Goal: Find specific page/section: Find specific page/section

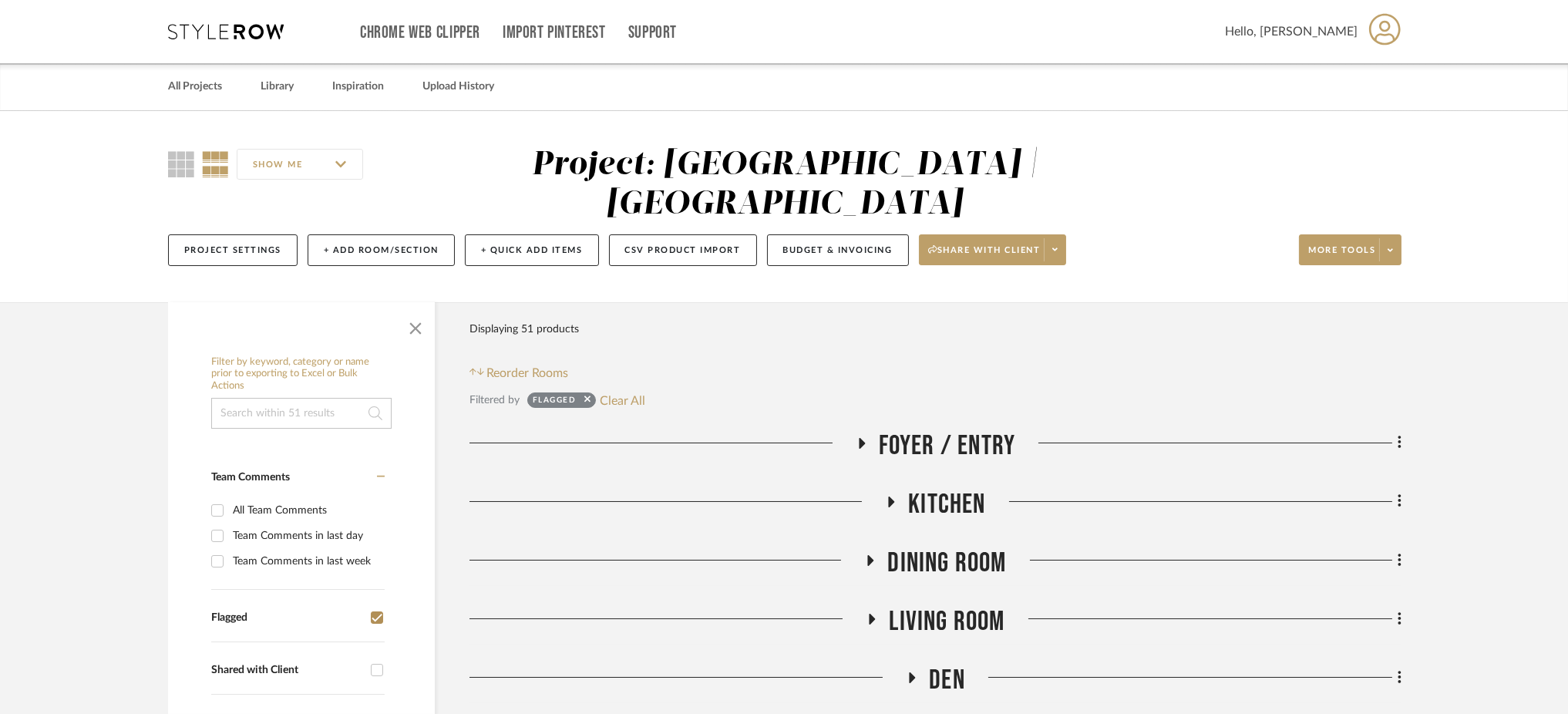
click at [251, 398] on input at bounding box center [301, 413] width 180 height 31
type input "shade"
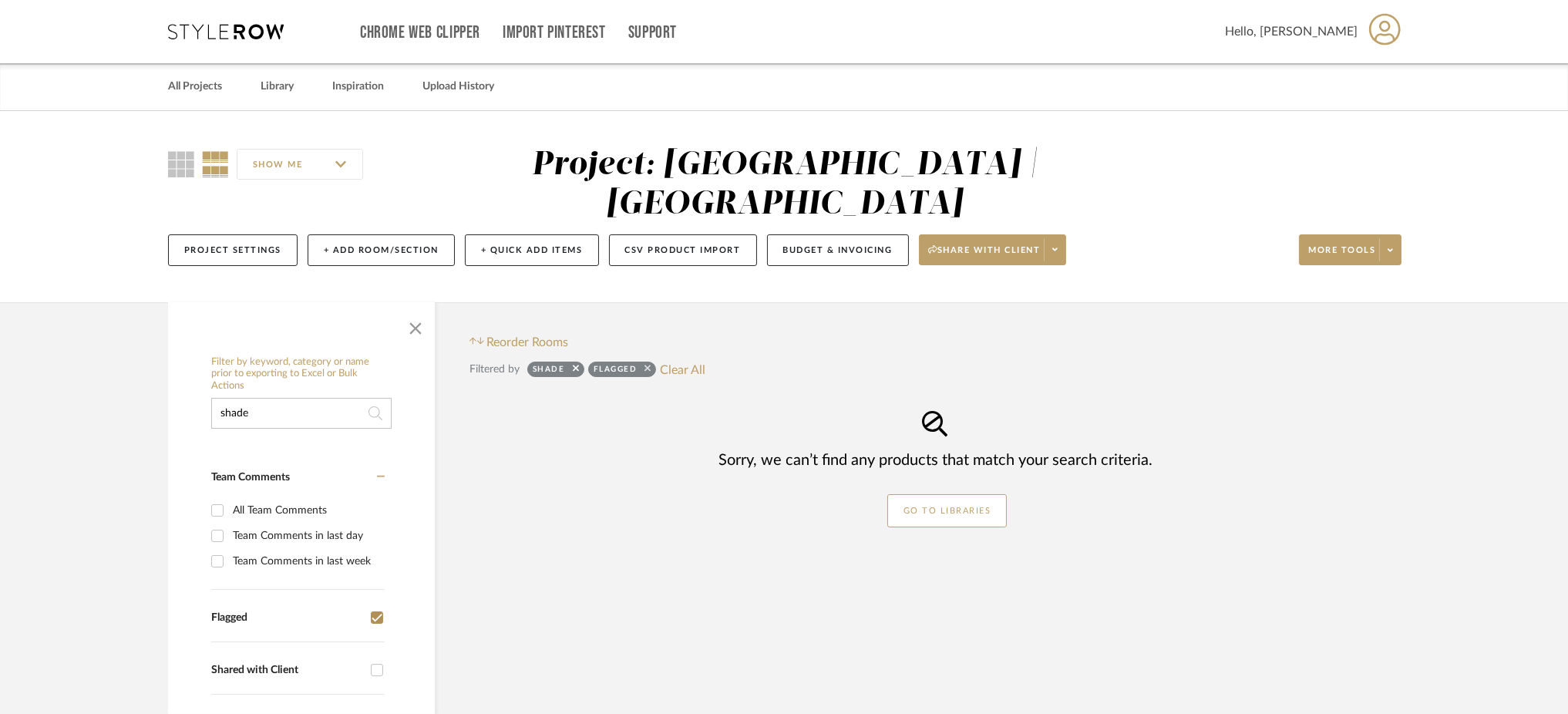
click at [648, 364] on icon at bounding box center [647, 368] width 6 height 10
checkbox input "false"
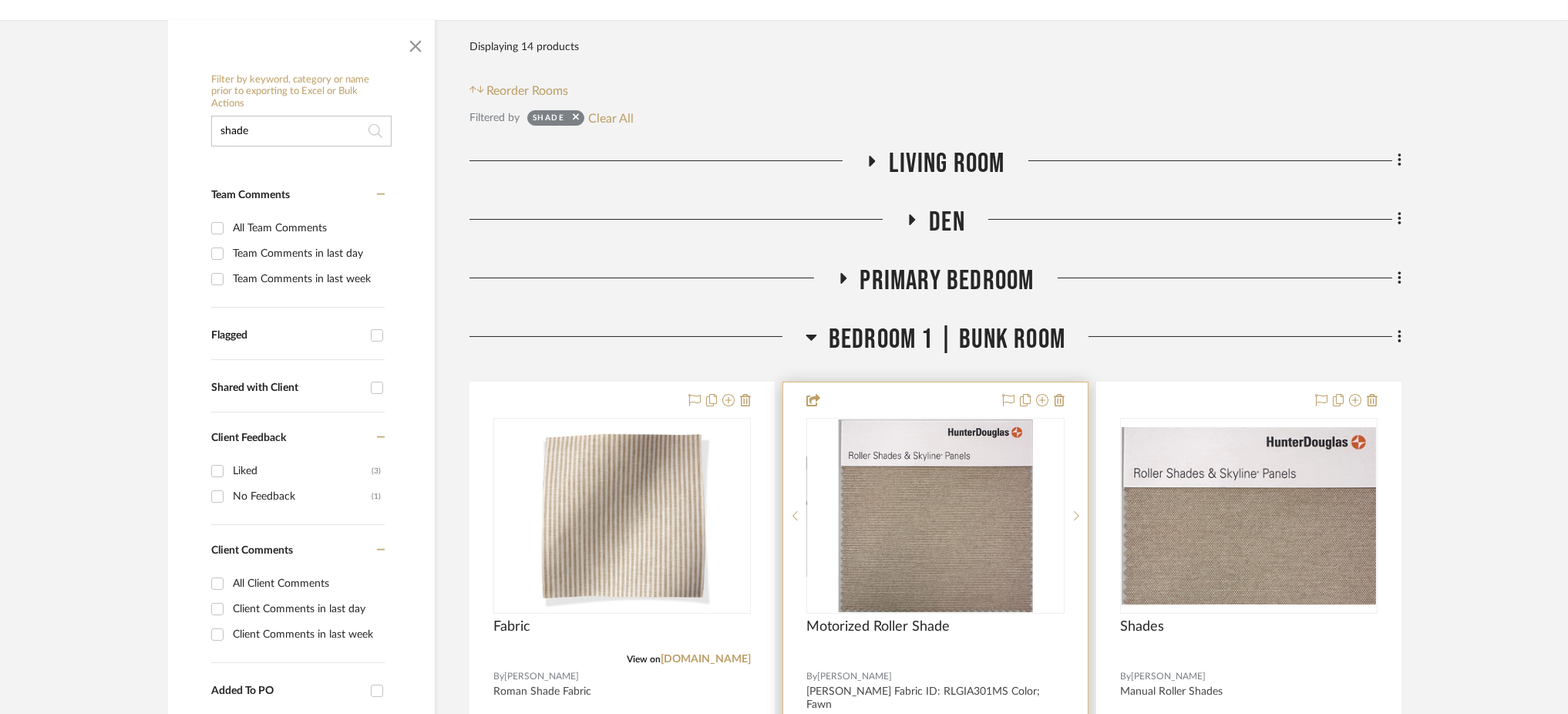
scroll to position [286, 0]
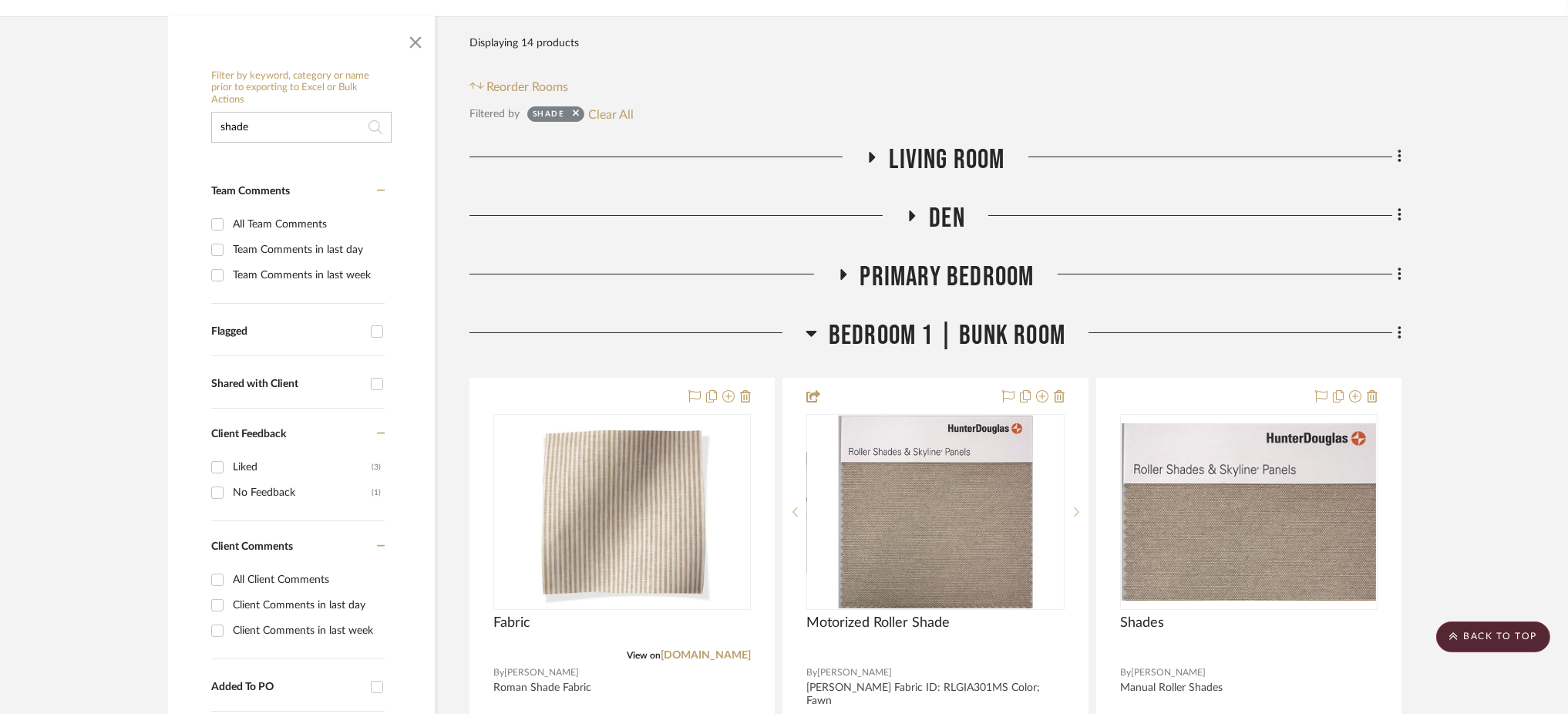
click at [846, 268] on fa-icon at bounding box center [843, 279] width 11 height 22
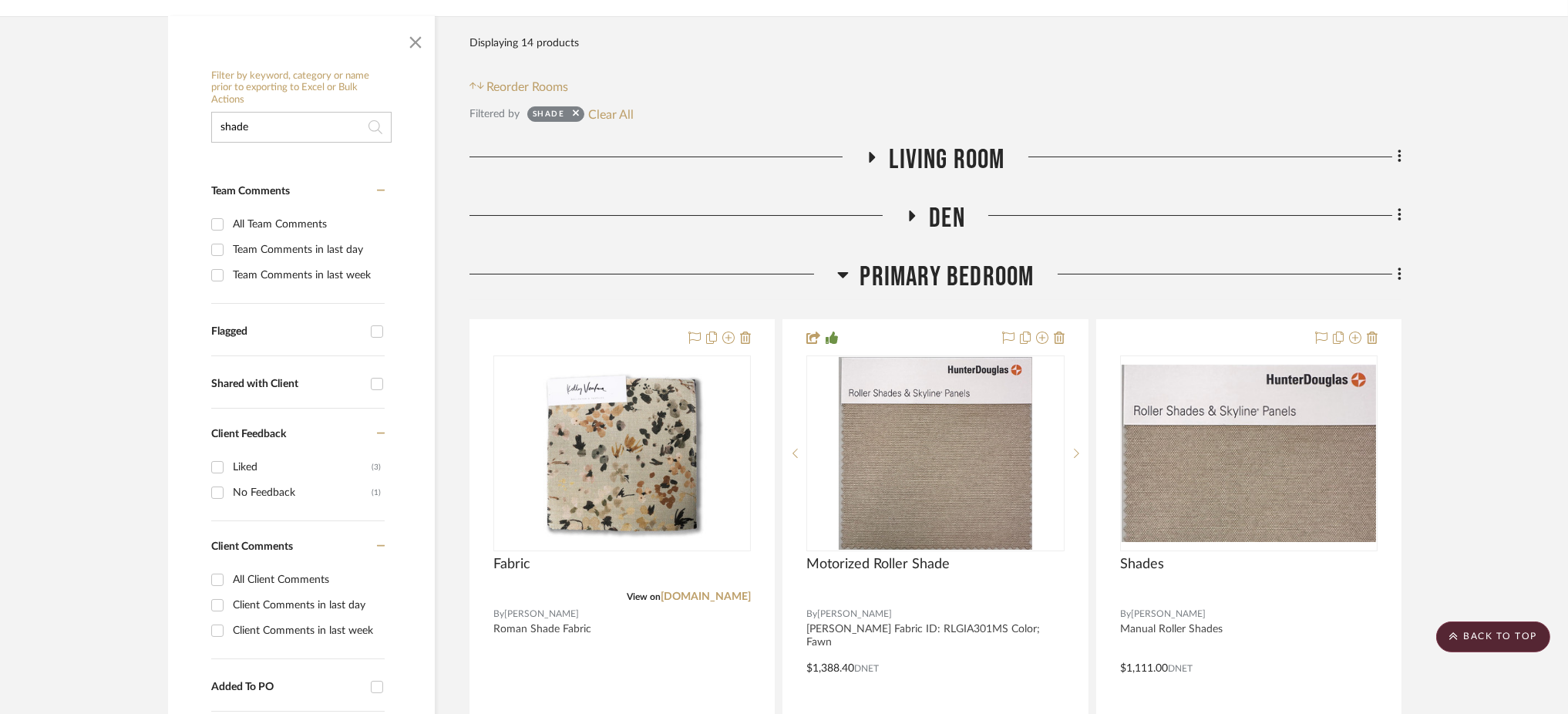
click at [909, 210] on icon at bounding box center [911, 216] width 18 height 11
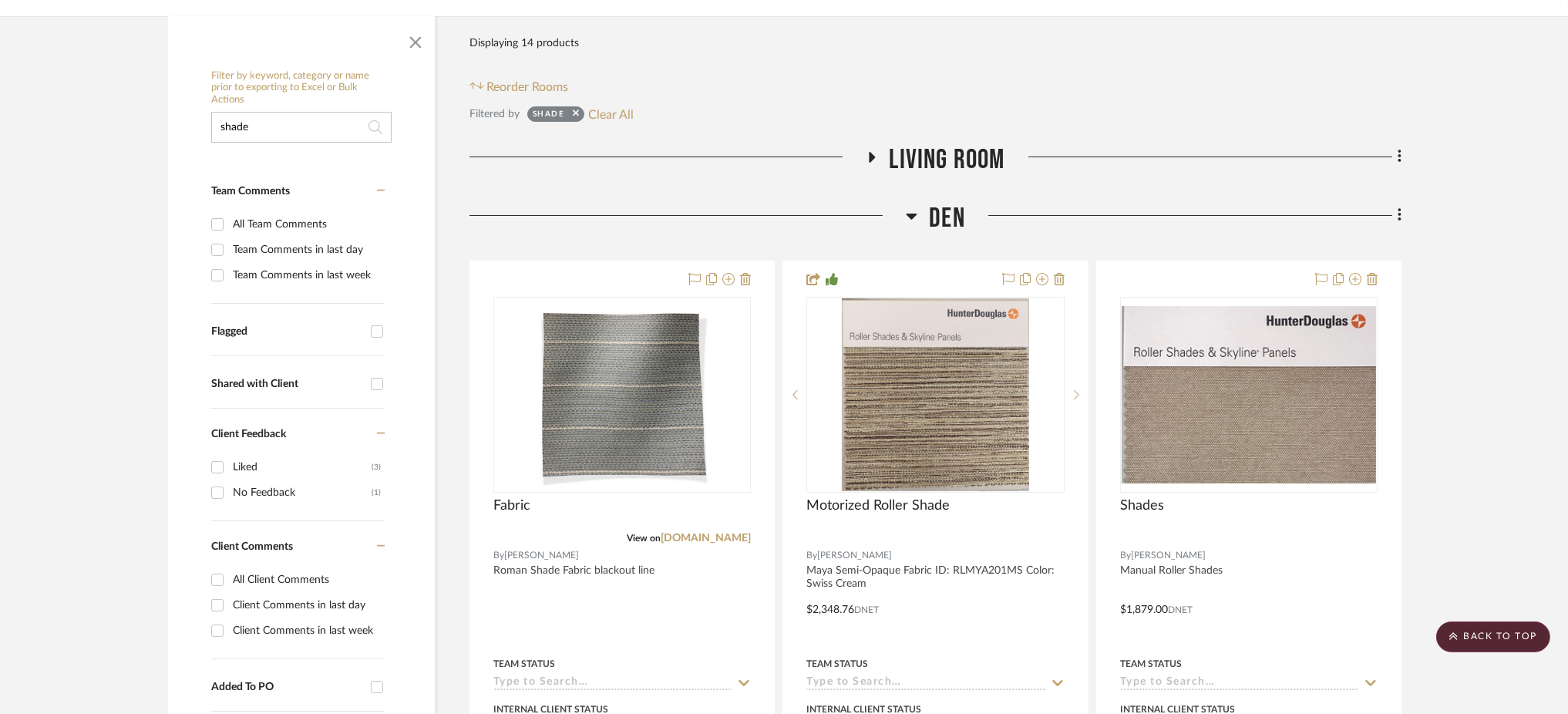
click at [868, 151] on icon at bounding box center [871, 157] width 18 height 11
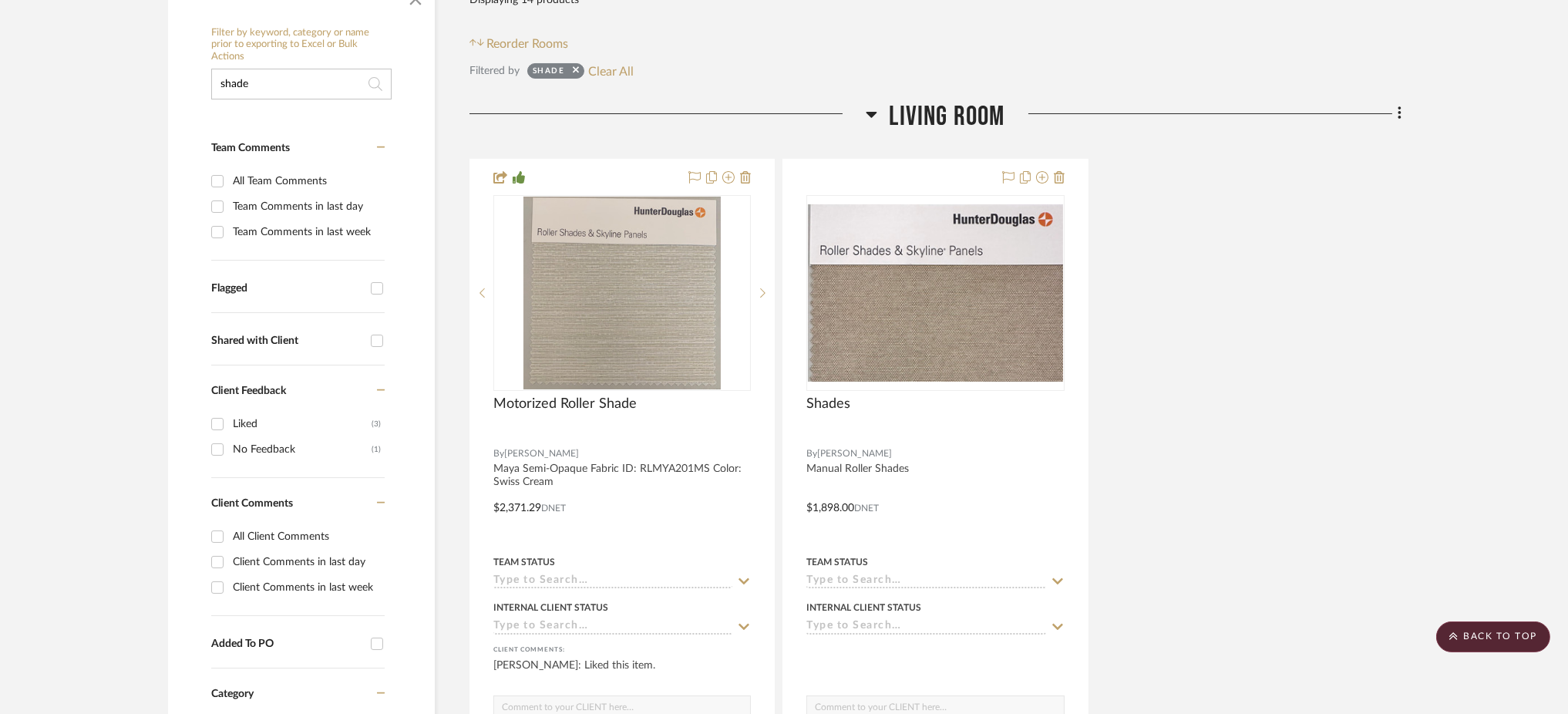
scroll to position [331, 0]
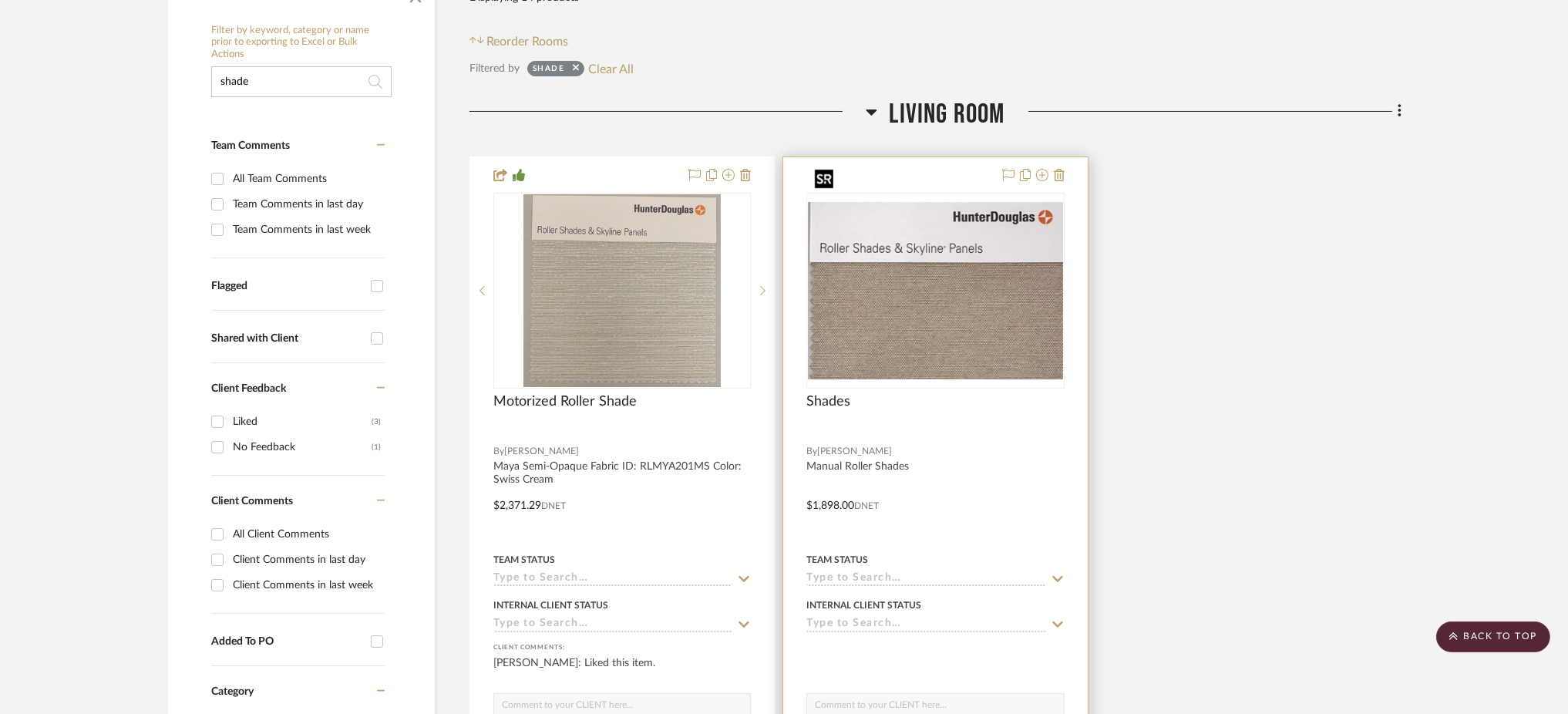
click at [993, 255] on img "0" at bounding box center [935, 291] width 255 height 178
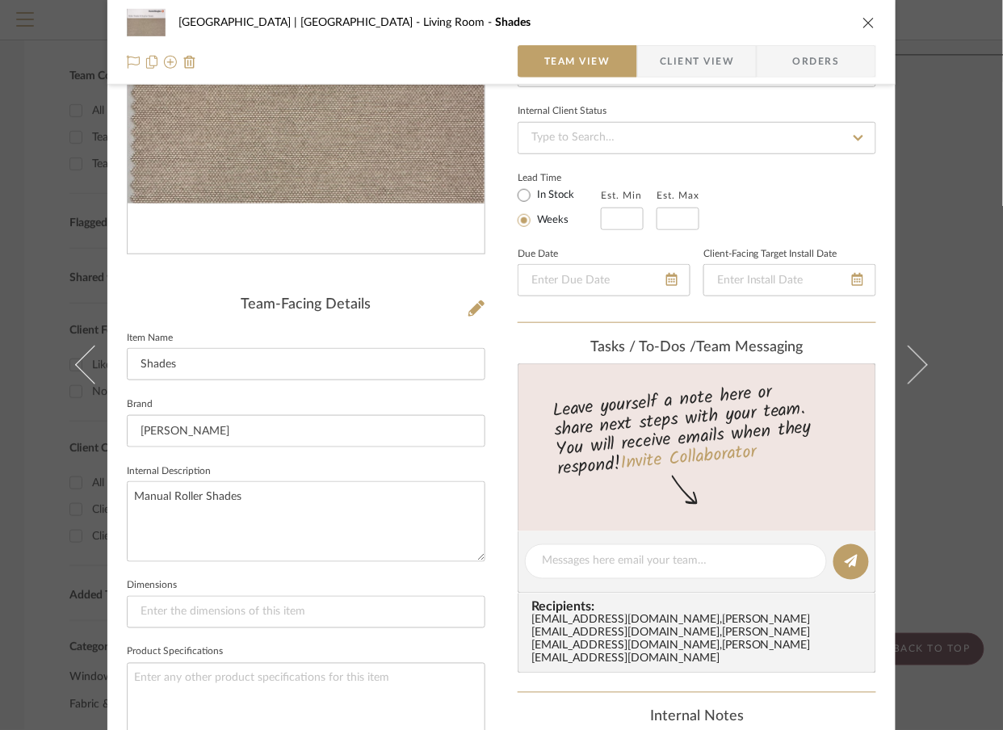
scroll to position [210, 0]
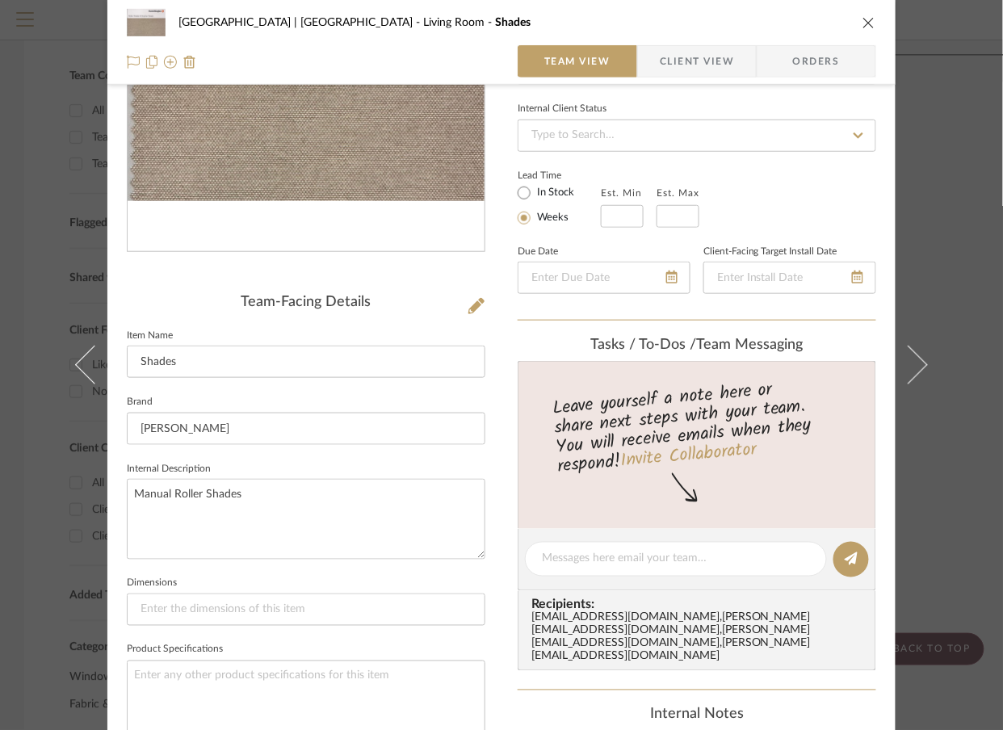
click at [938, 143] on div "Meadow Mountain | [GEOGRAPHIC_DATA] Living Room Shades Team View Client View Or…" at bounding box center [501, 365] width 1003 height 730
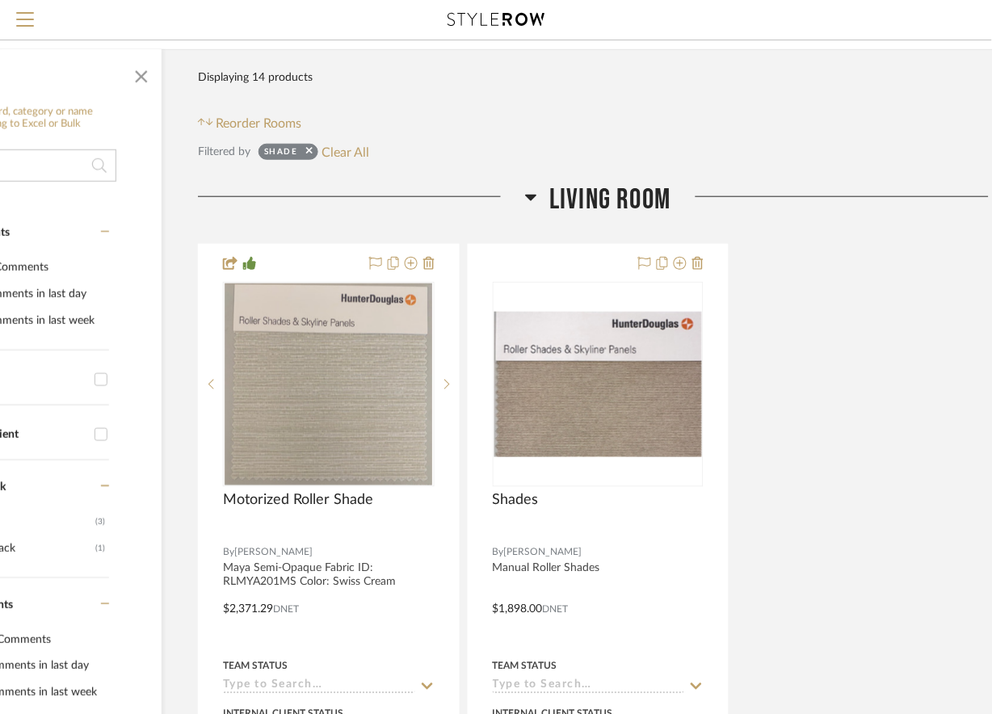
scroll to position [192, 142]
click at [531, 194] on icon at bounding box center [531, 197] width 11 height 6
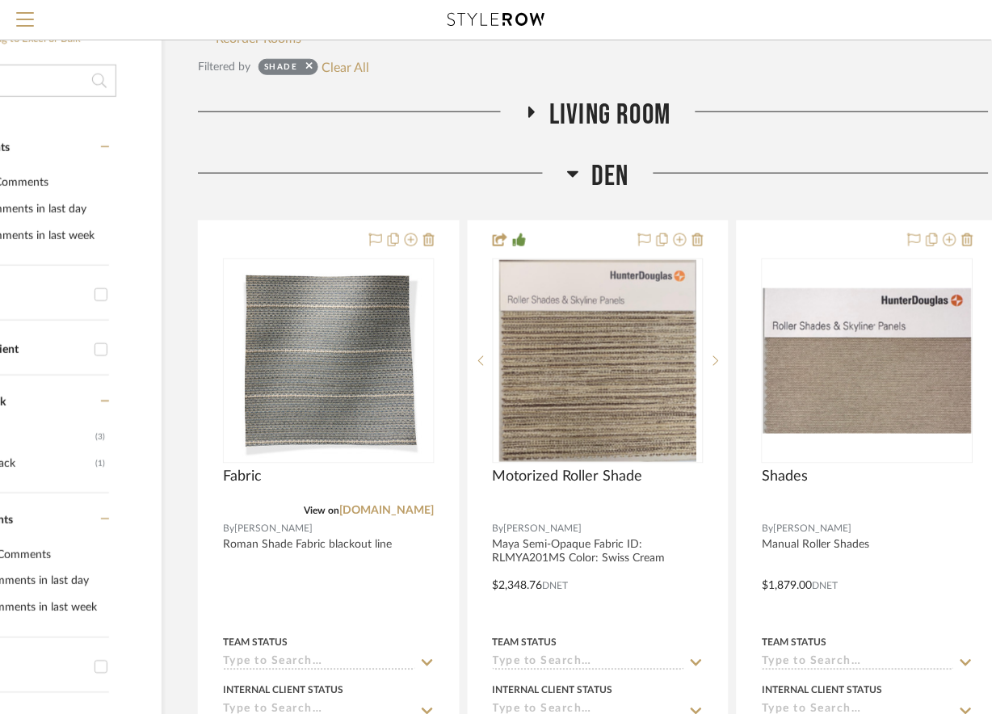
scroll to position [278, 142]
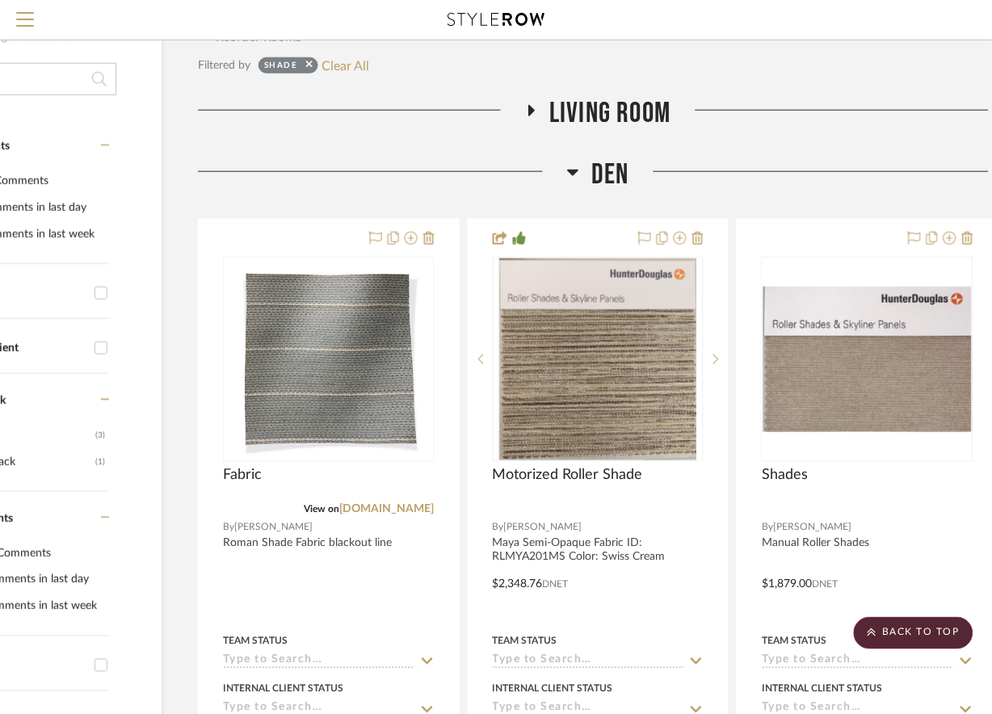
click at [532, 107] on icon at bounding box center [531, 110] width 19 height 12
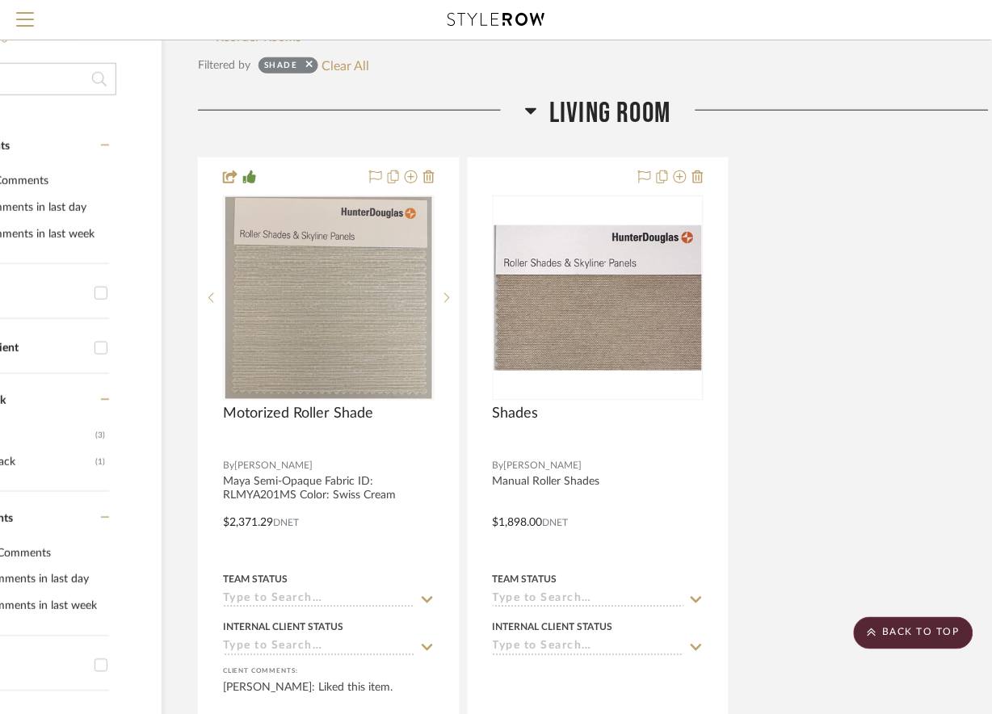
click at [532, 107] on icon at bounding box center [531, 110] width 12 height 19
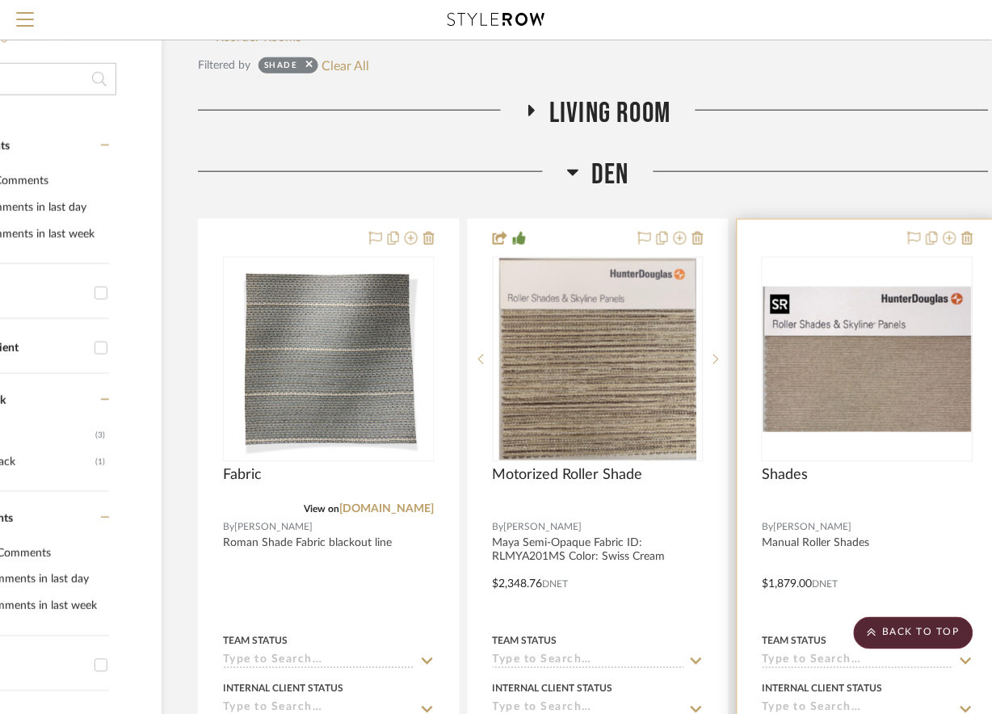
click at [894, 318] on img "0" at bounding box center [867, 359] width 208 height 145
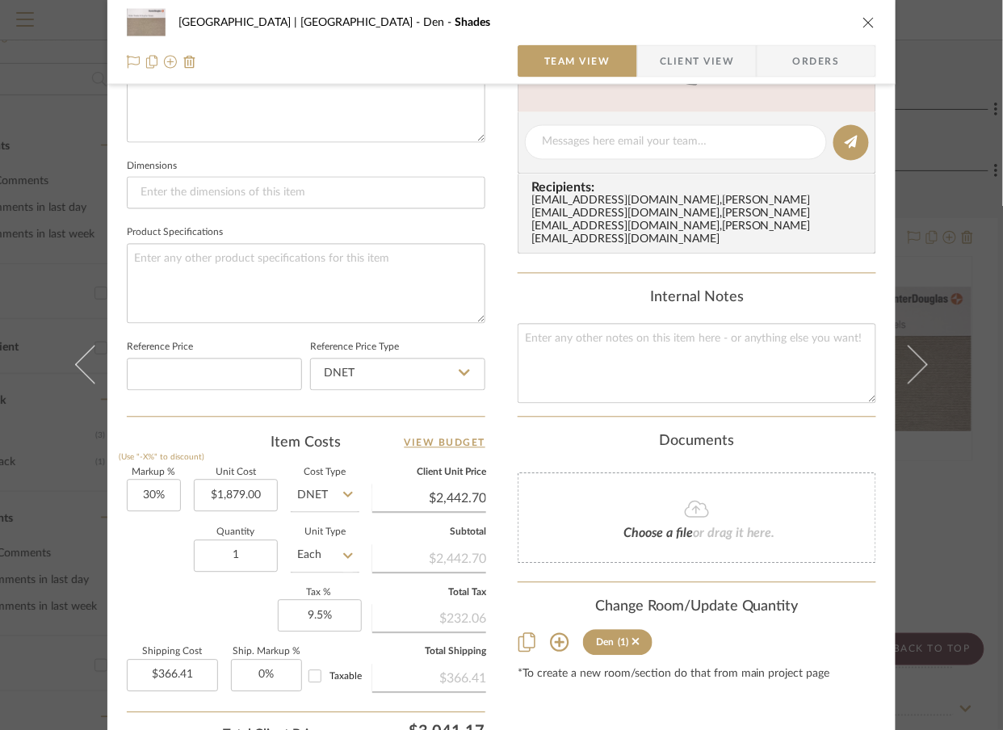
scroll to position [763, 0]
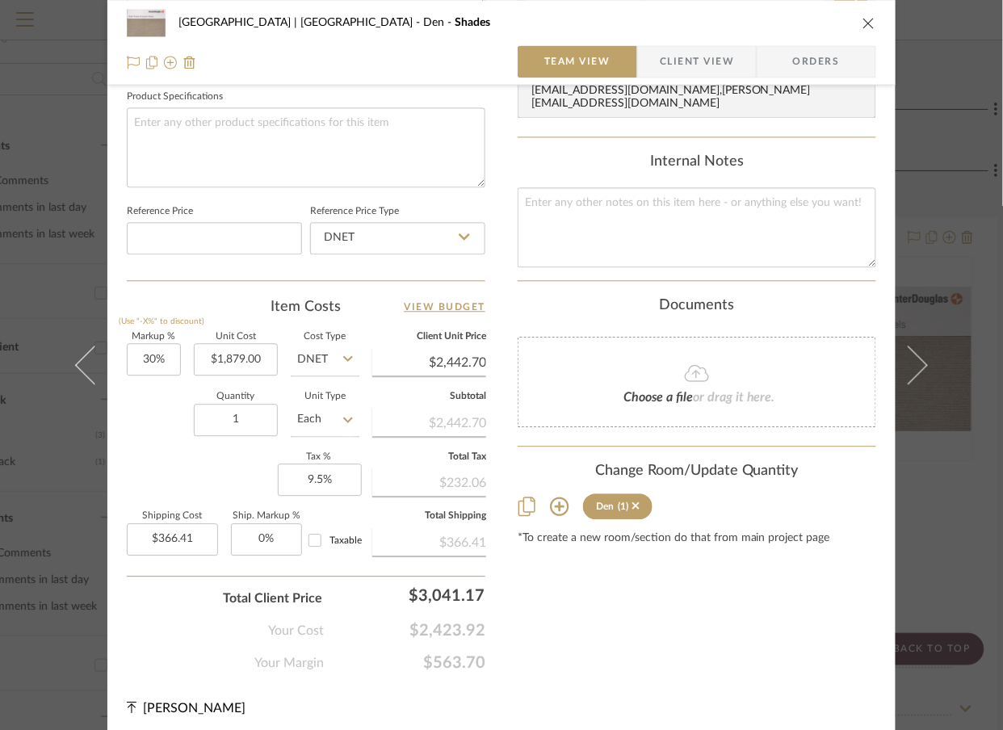
drag, startPoint x: 929, startPoint y: 221, endPoint x: 962, endPoint y: 161, distance: 68.3
click at [962, 161] on div "Meadow Mountain | [GEOGRAPHIC_DATA] Den Shades Team View Client View Orders Tea…" at bounding box center [501, 365] width 1003 height 730
click at [972, 166] on div "Meadow Mountain | [GEOGRAPHIC_DATA] Den Shades Team View Client View Orders Tea…" at bounding box center [501, 365] width 1003 height 730
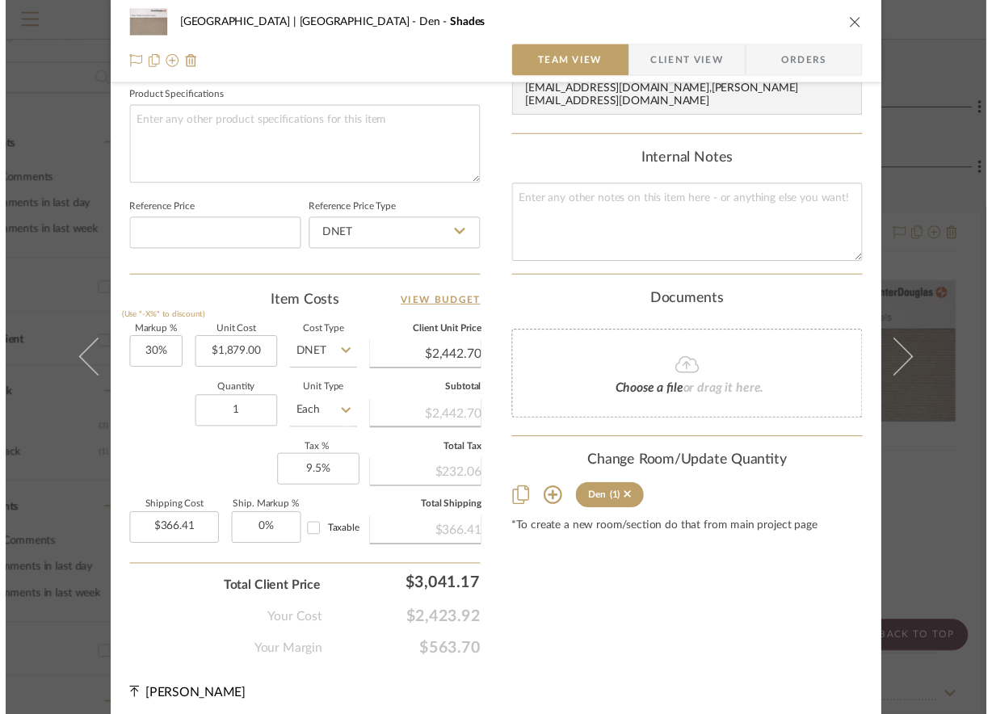
scroll to position [278, 142]
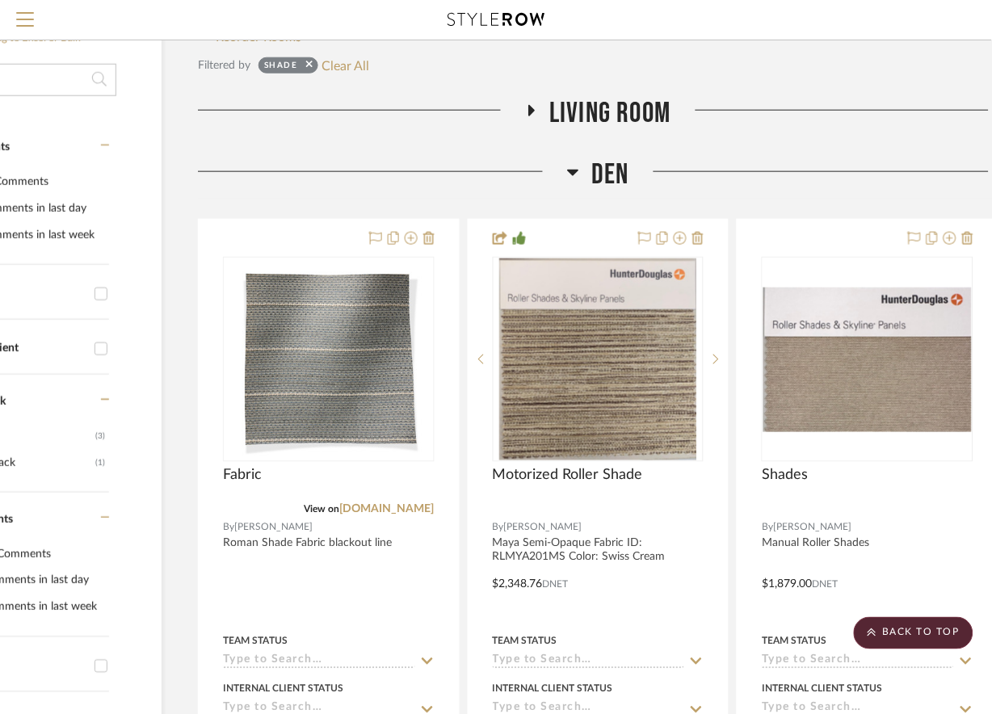
click at [534, 115] on icon at bounding box center [531, 110] width 19 height 12
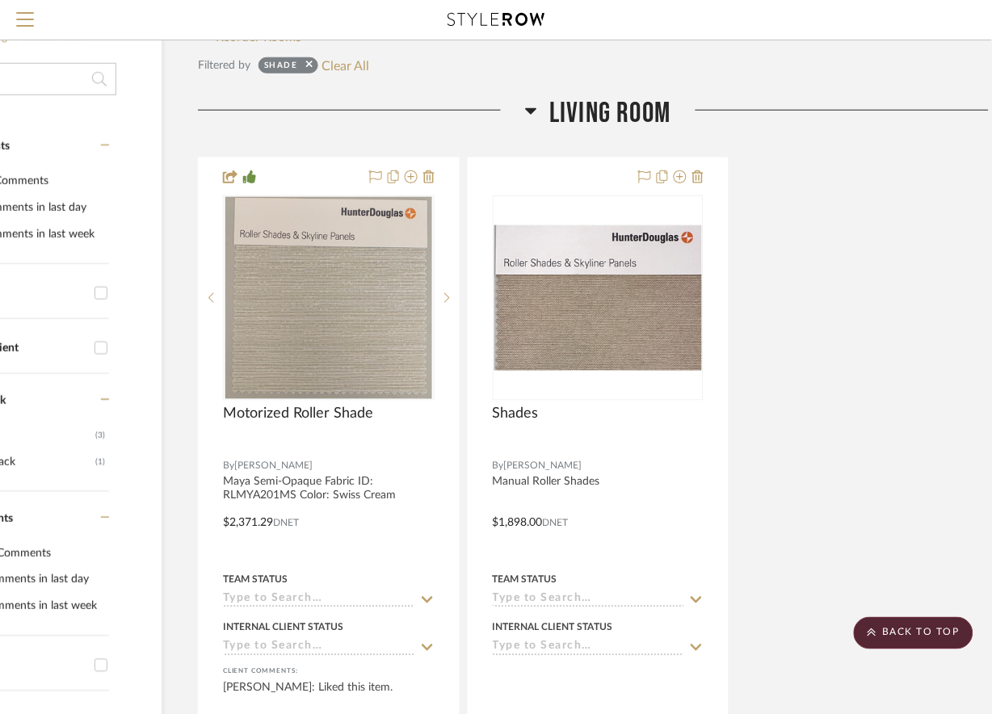
click at [534, 115] on icon at bounding box center [531, 110] width 12 height 19
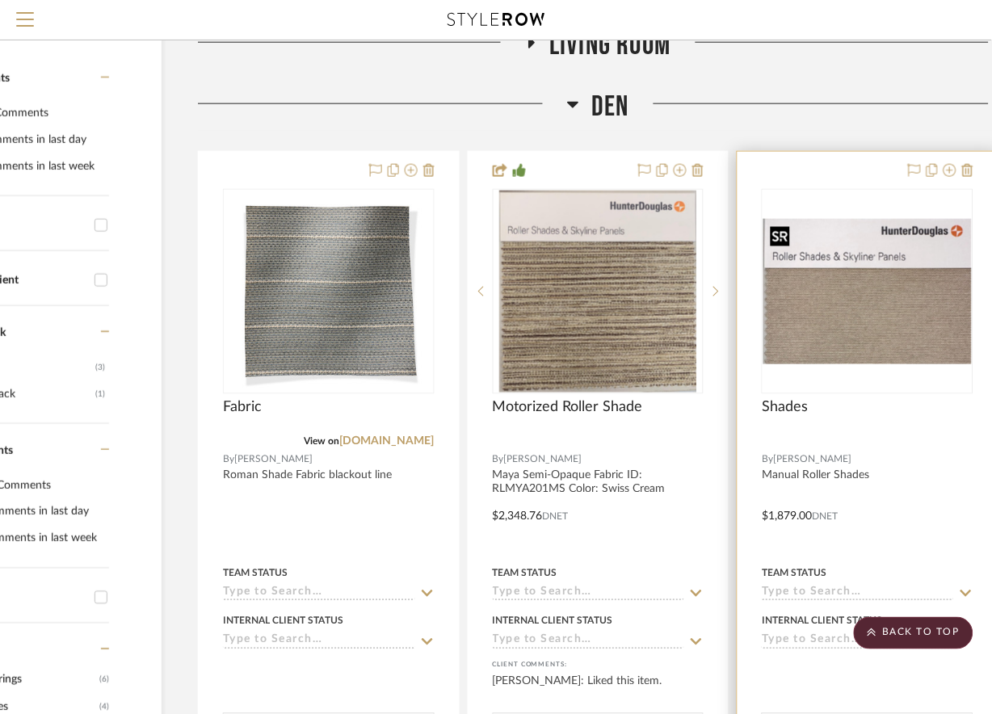
click at [834, 292] on img "0" at bounding box center [867, 291] width 208 height 145
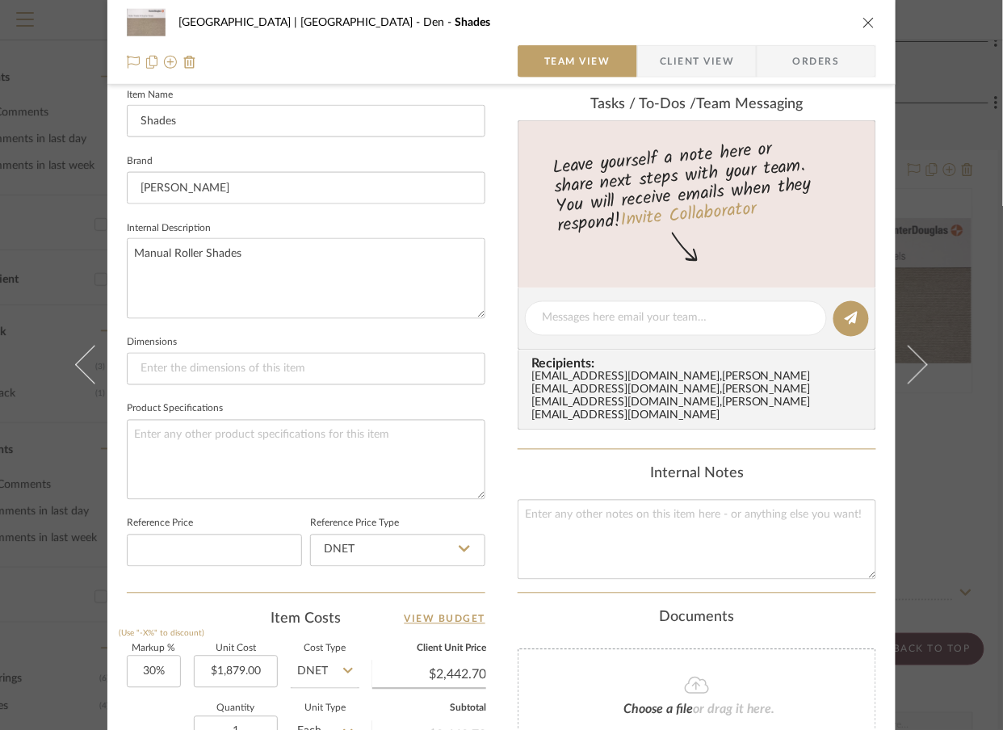
scroll to position [455, 0]
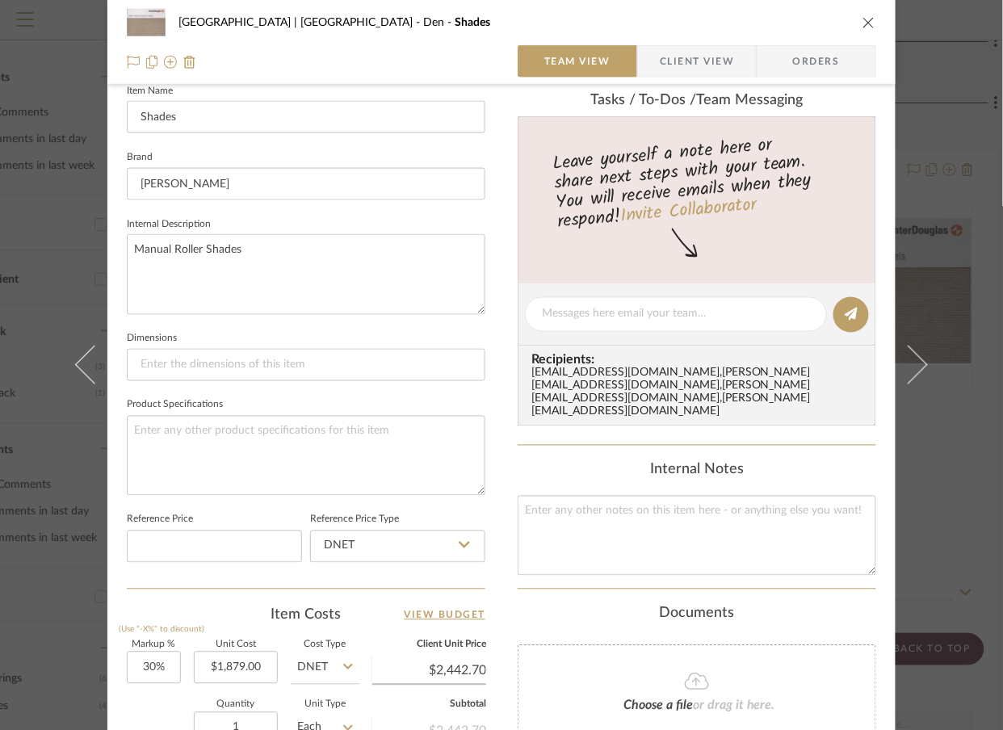
click at [958, 163] on div "Meadow Mountain | [GEOGRAPHIC_DATA] Den Shades Team View Client View Orders Tea…" at bounding box center [501, 365] width 1003 height 730
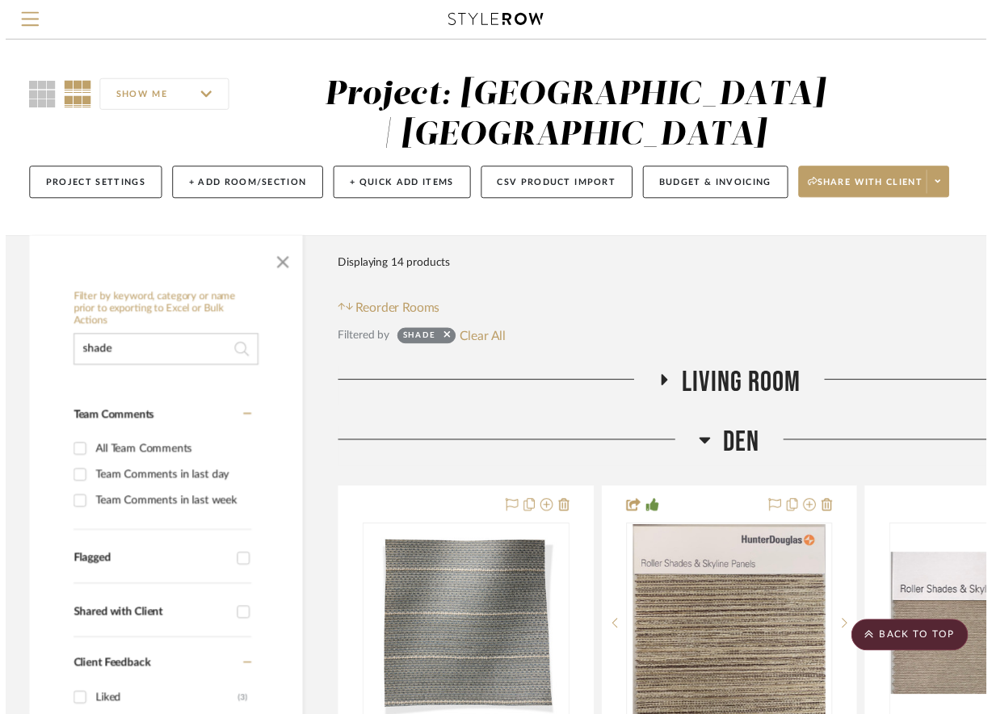
scroll to position [346, 142]
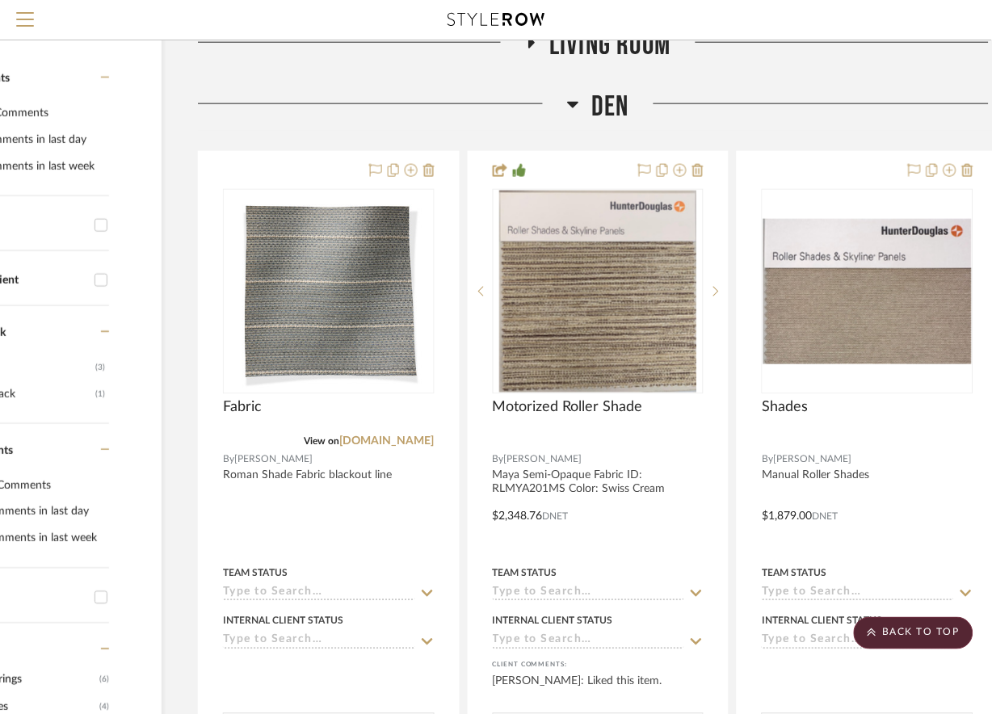
click at [571, 107] on icon at bounding box center [573, 104] width 12 height 19
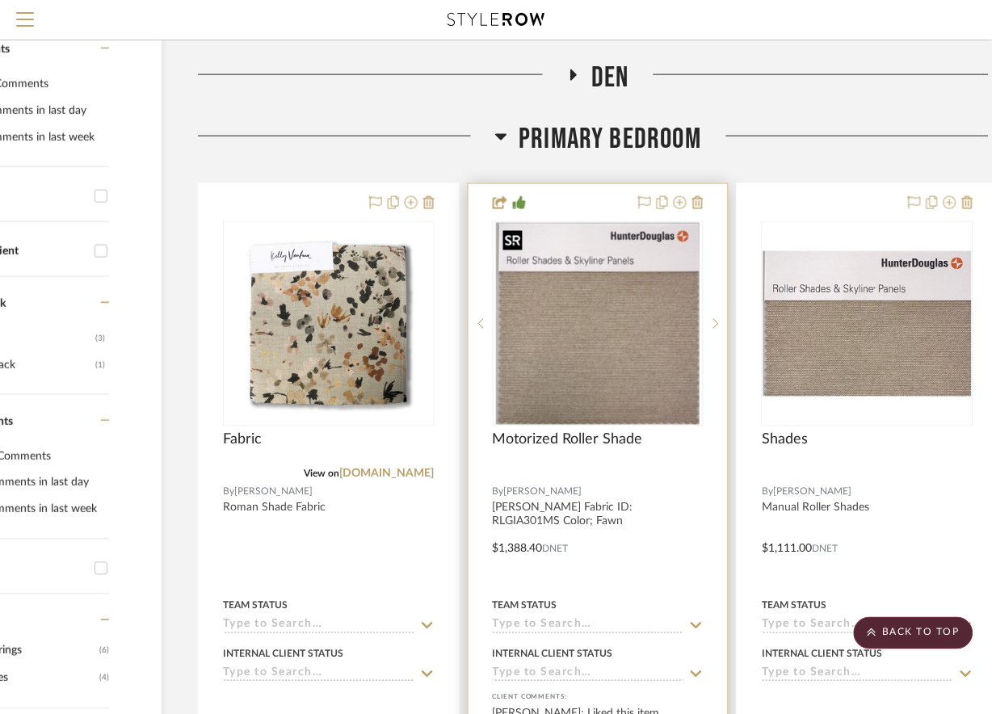
scroll to position [376, 142]
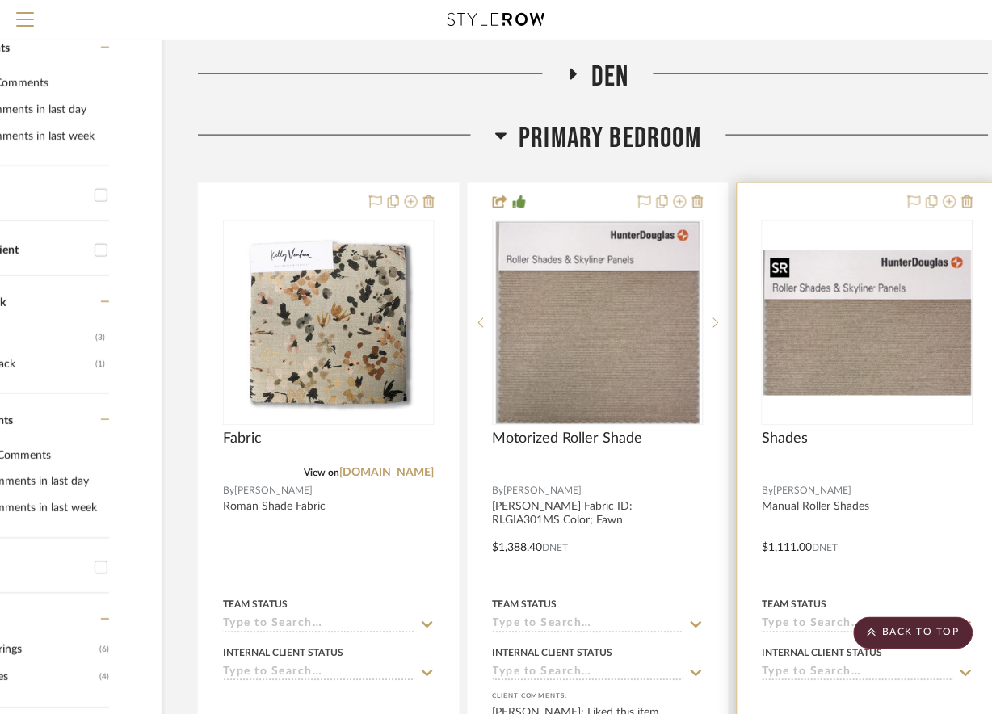
click at [0, 0] on img at bounding box center [0, 0] width 0 height 0
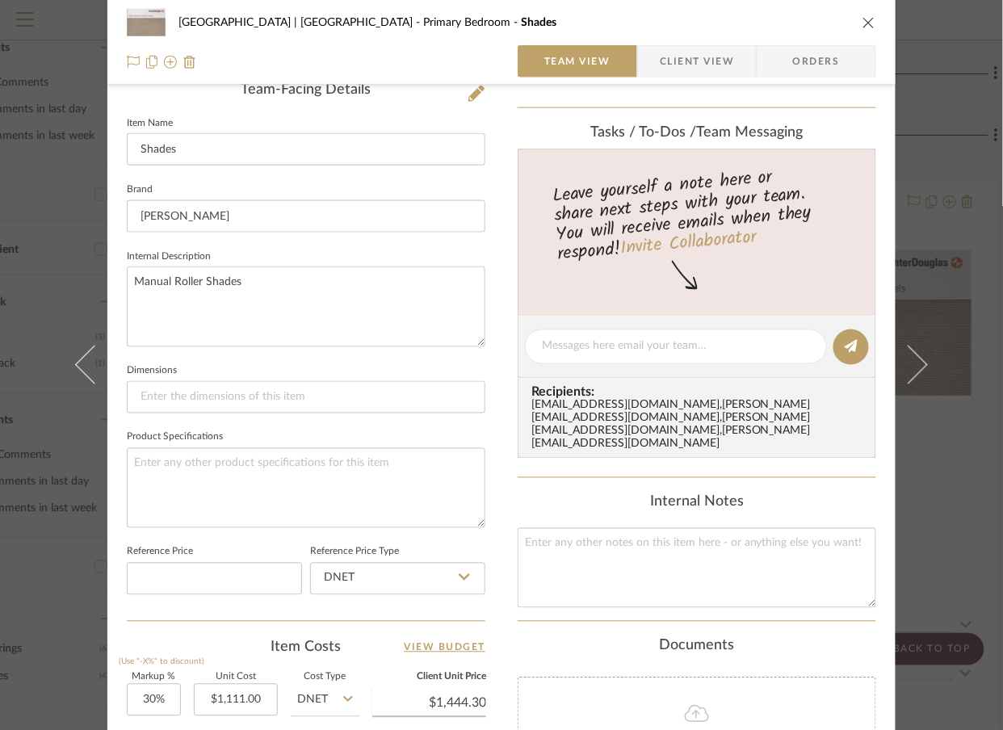
scroll to position [424, 0]
click at [948, 147] on div "Meadow Mountain | [GEOGRAPHIC_DATA] Bedroom Shades Team View Client View Orders…" at bounding box center [501, 365] width 1003 height 730
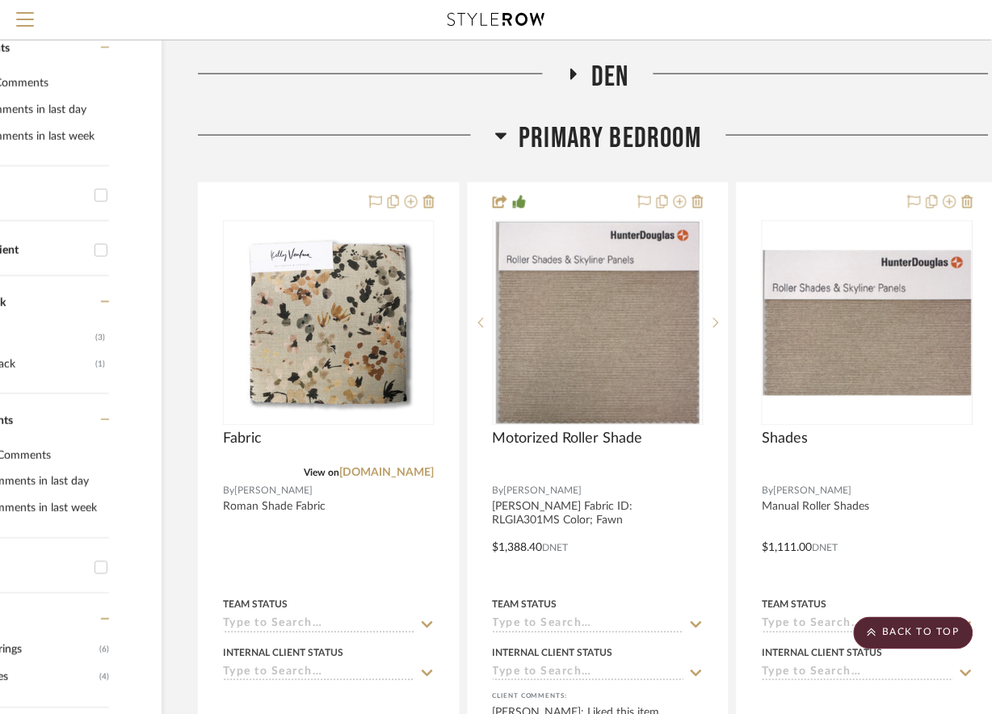
scroll to position [0, 142]
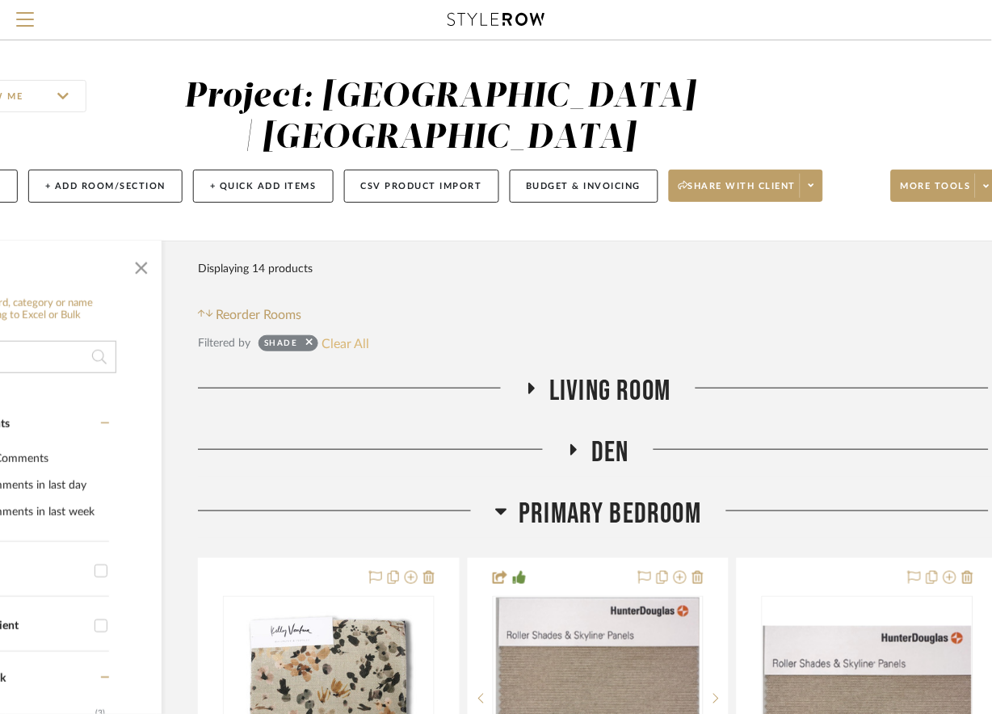
click at [342, 337] on button "Clear All" at bounding box center [346, 343] width 48 height 21
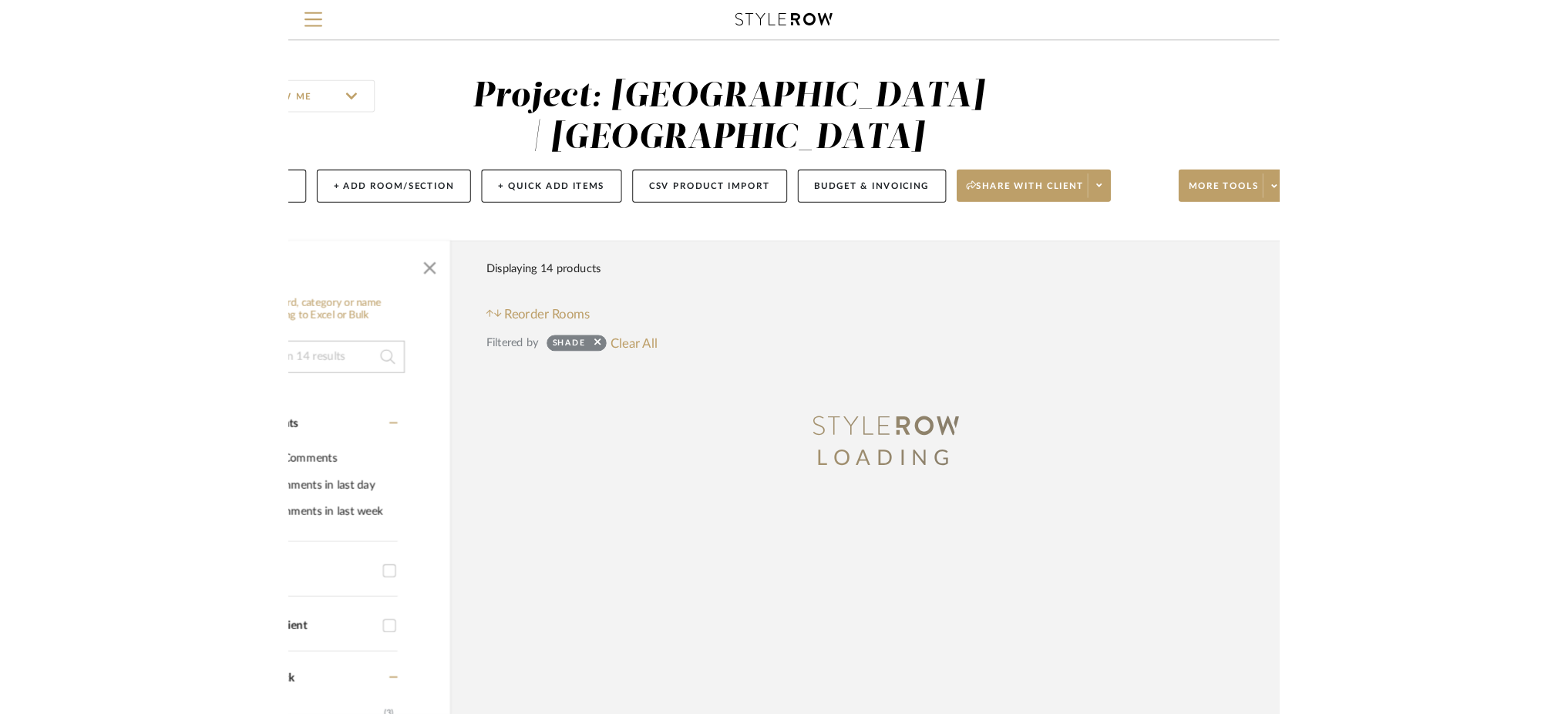
scroll to position [0, 0]
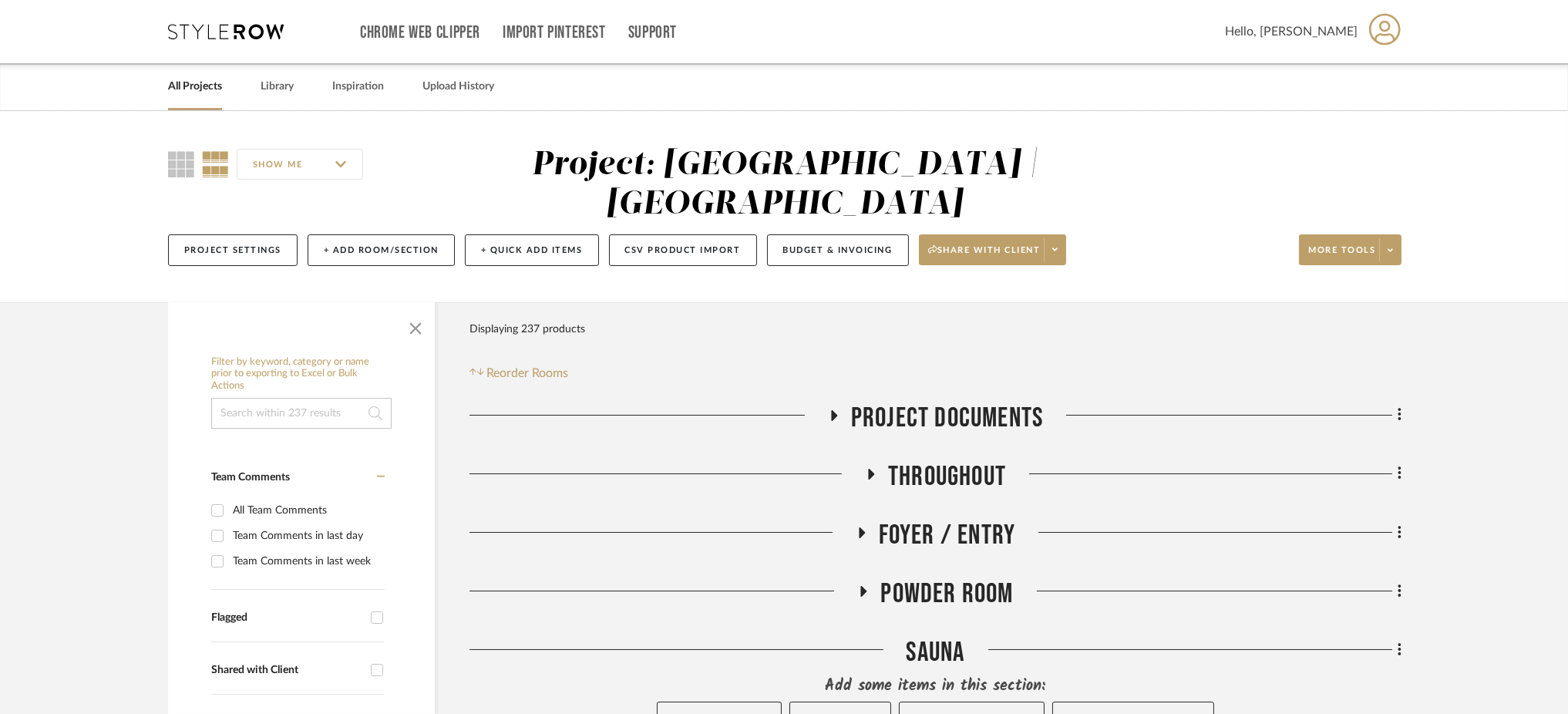
scroll to position [202, 0]
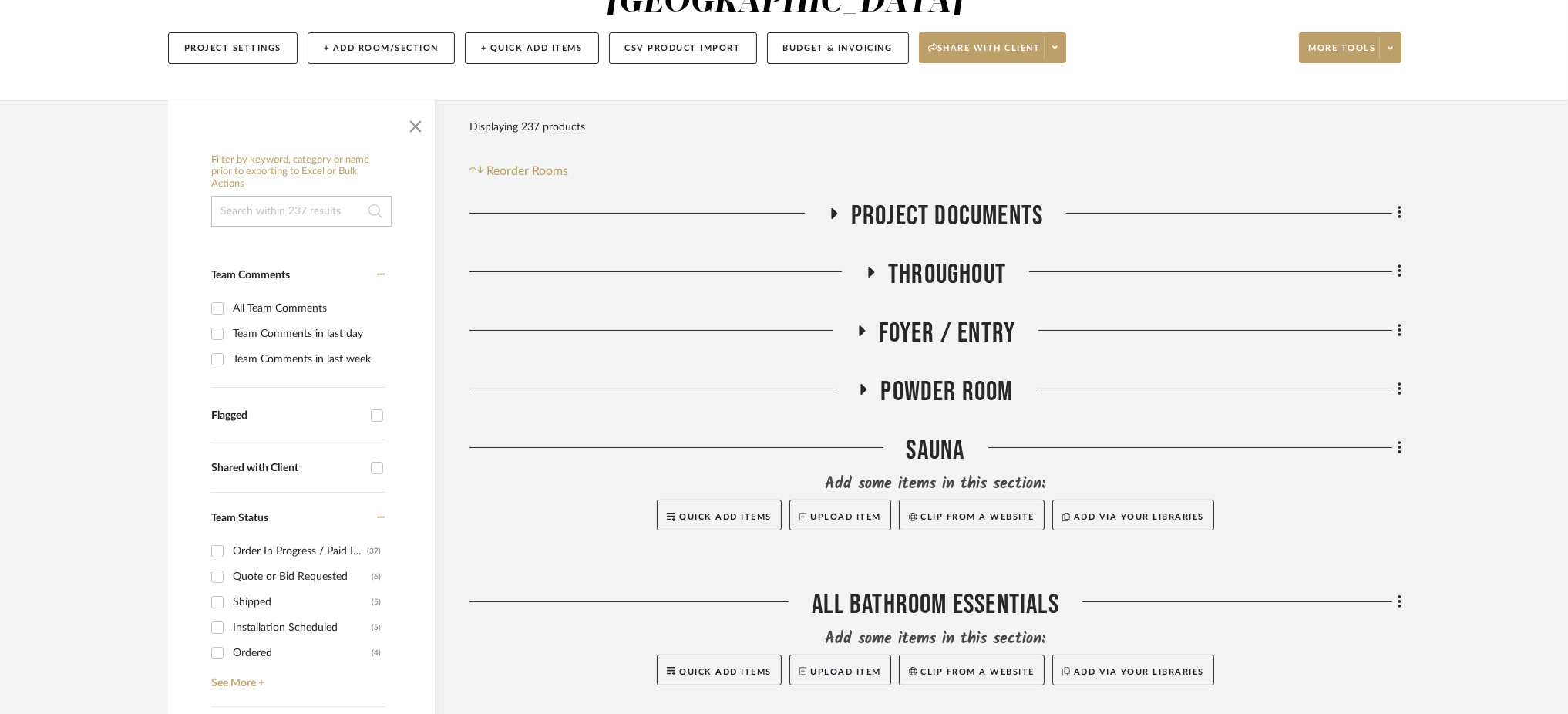
click at [857, 325] on icon at bounding box center [861, 330] width 18 height 11
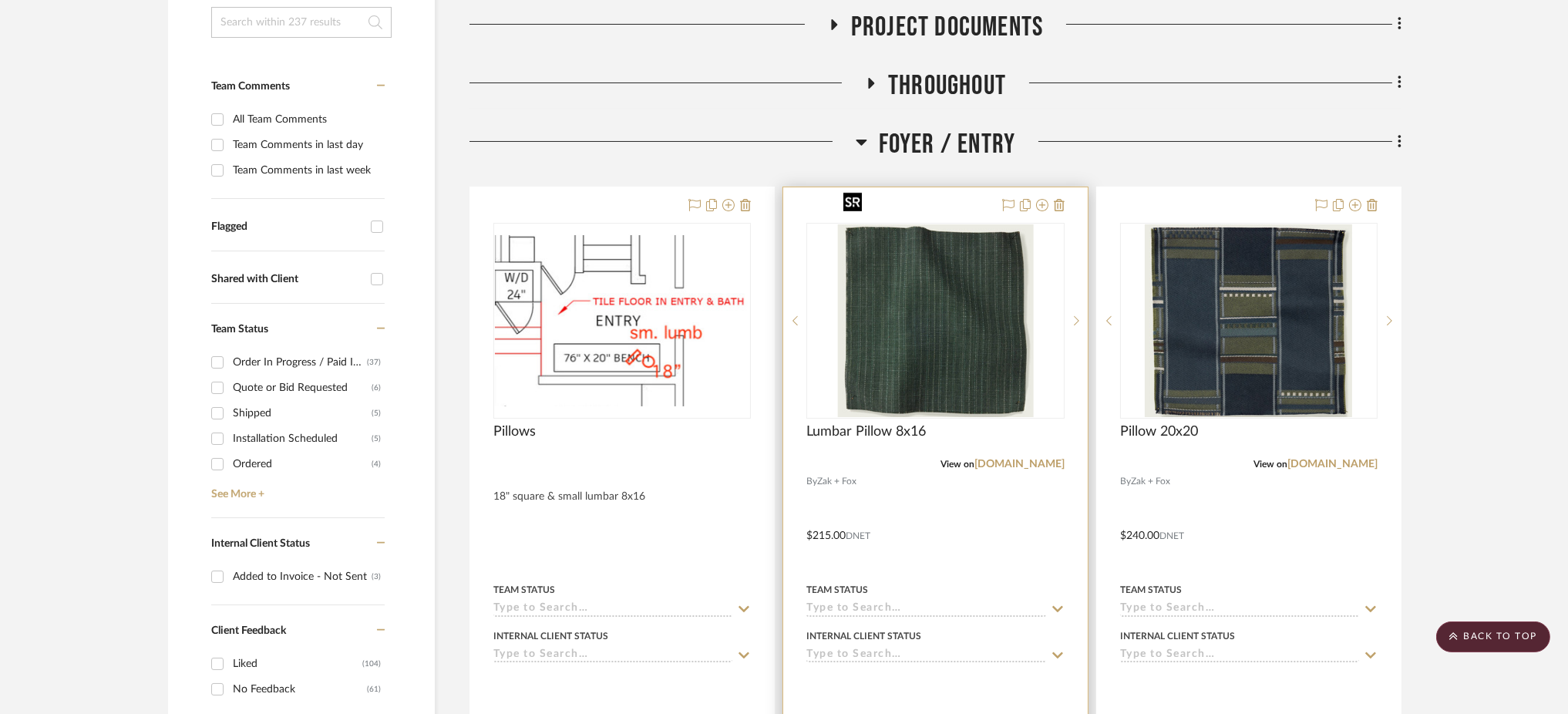
scroll to position [387, 0]
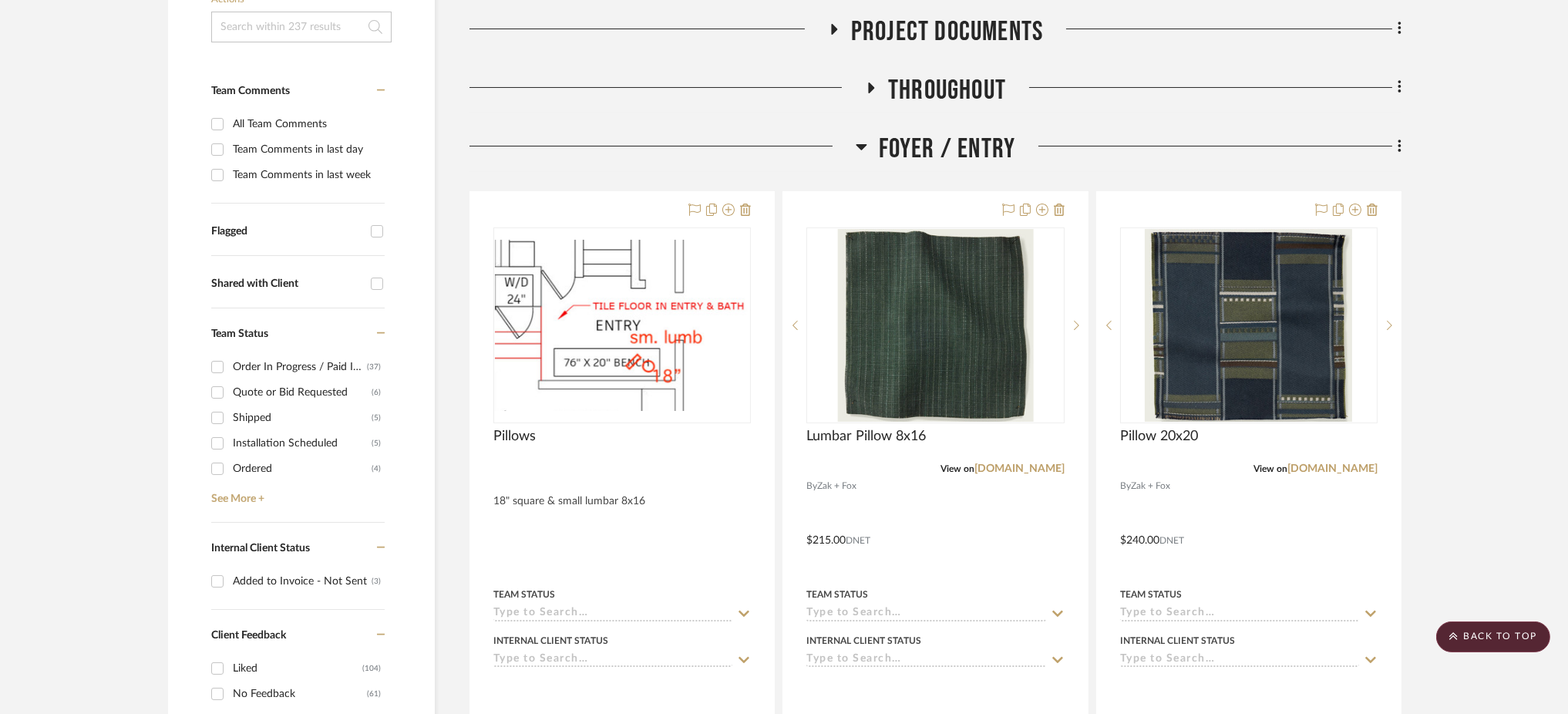
click at [861, 137] on icon at bounding box center [862, 146] width 11 height 18
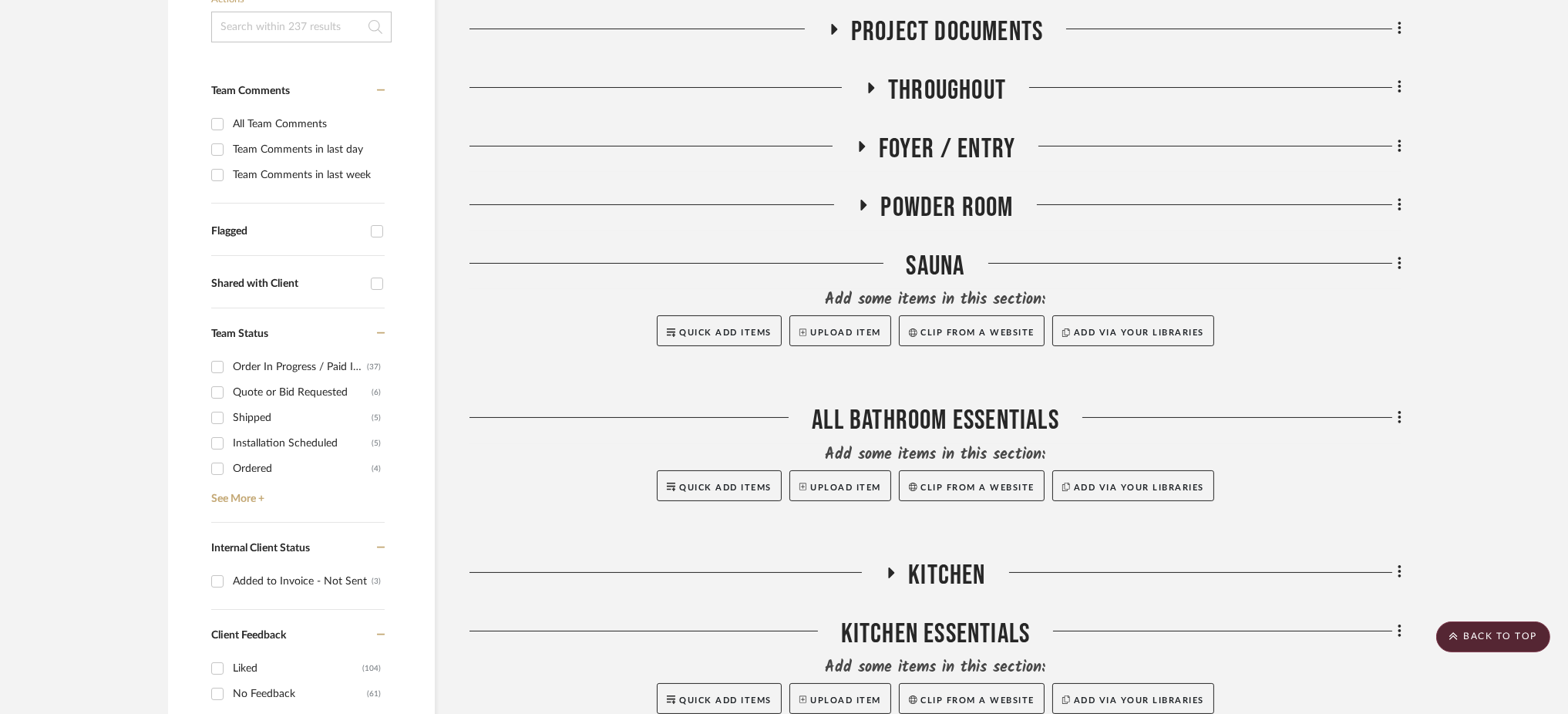
click at [862, 200] on icon at bounding box center [864, 204] width 6 height 10
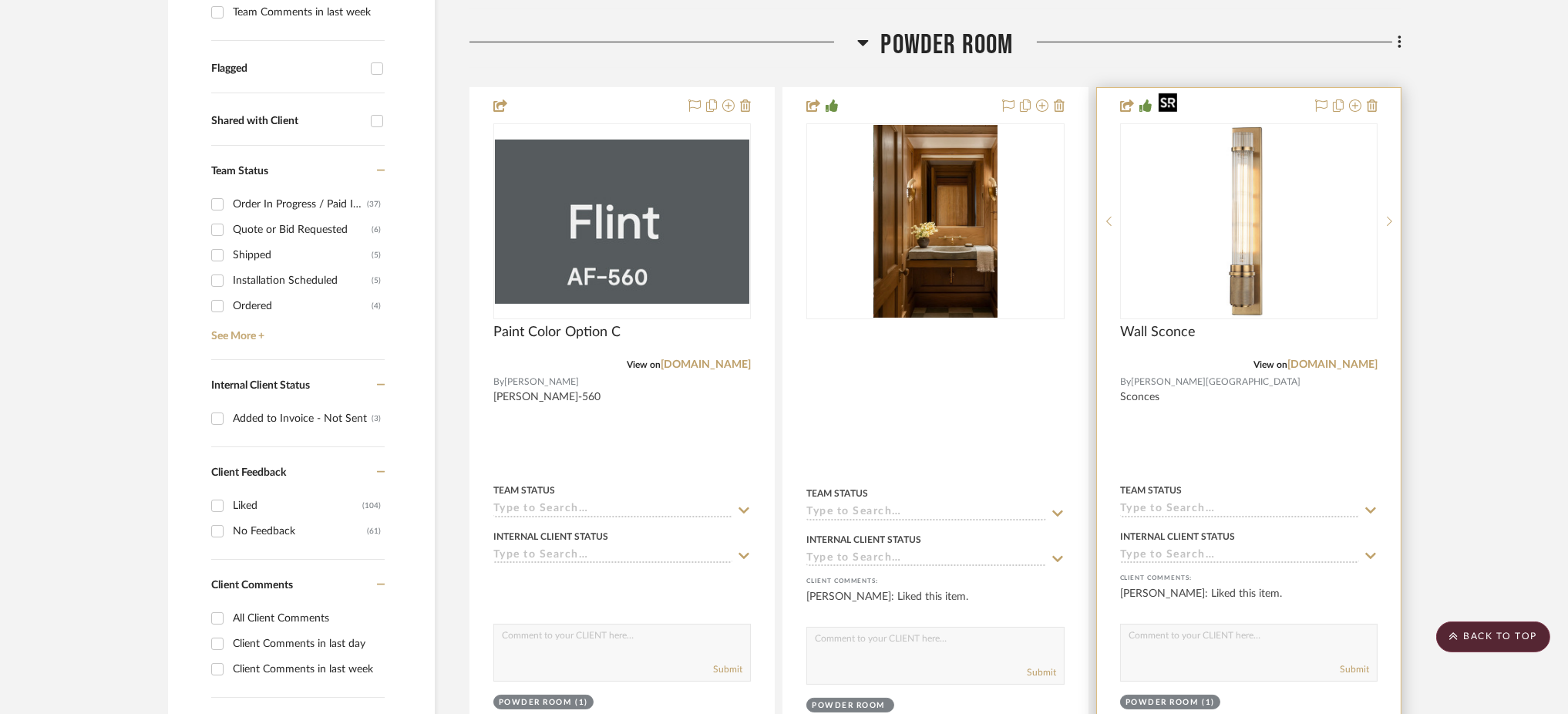
scroll to position [547, 0]
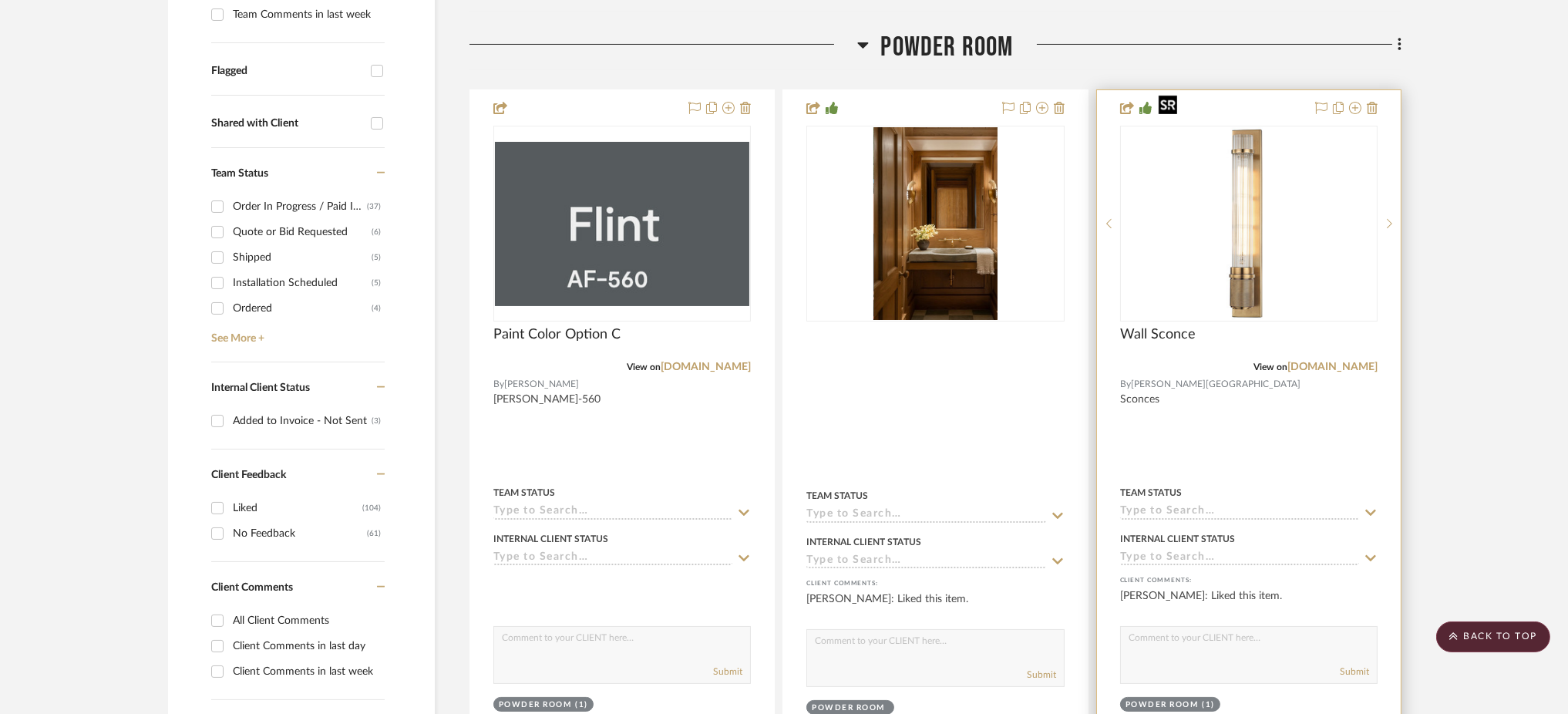
click at [1244, 211] on img "0" at bounding box center [1249, 223] width 193 height 193
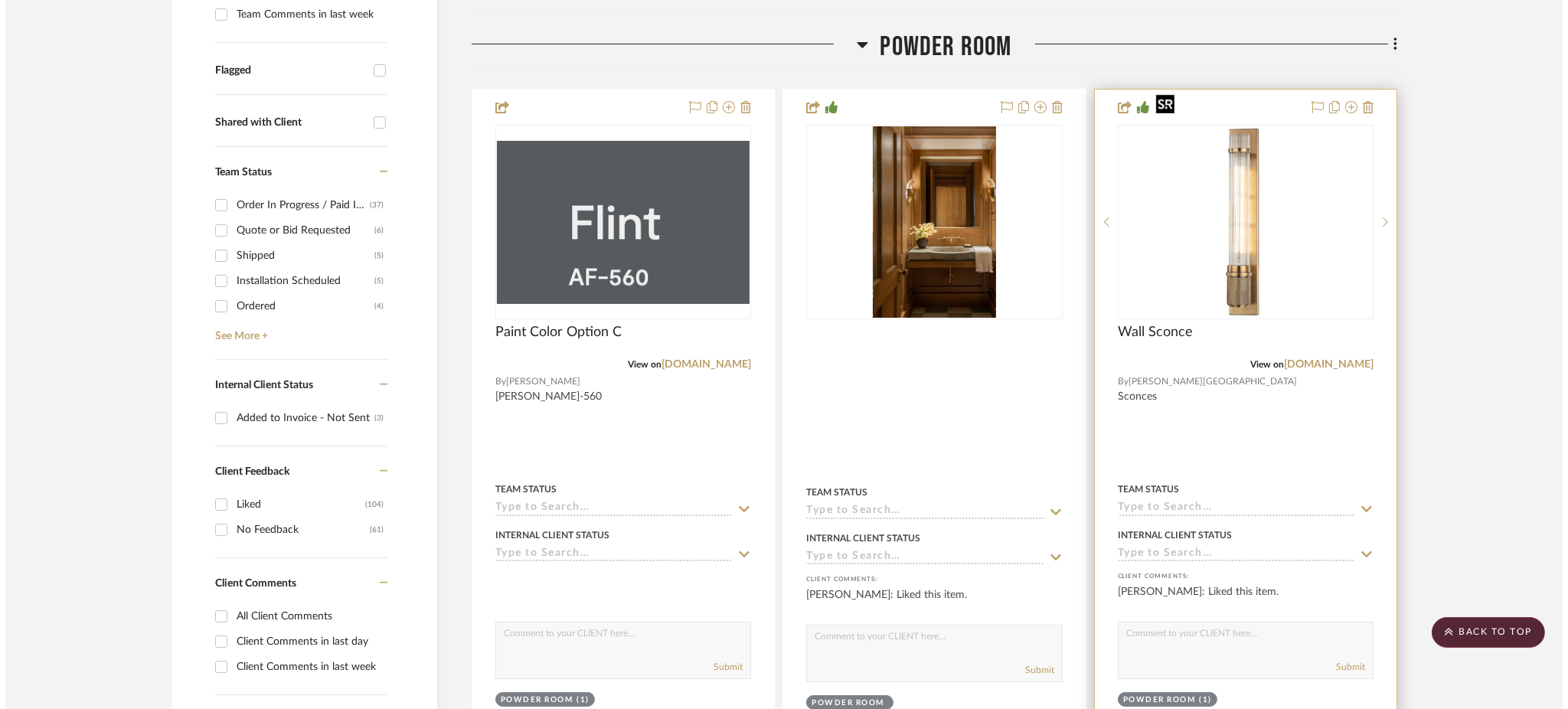
scroll to position [0, 0]
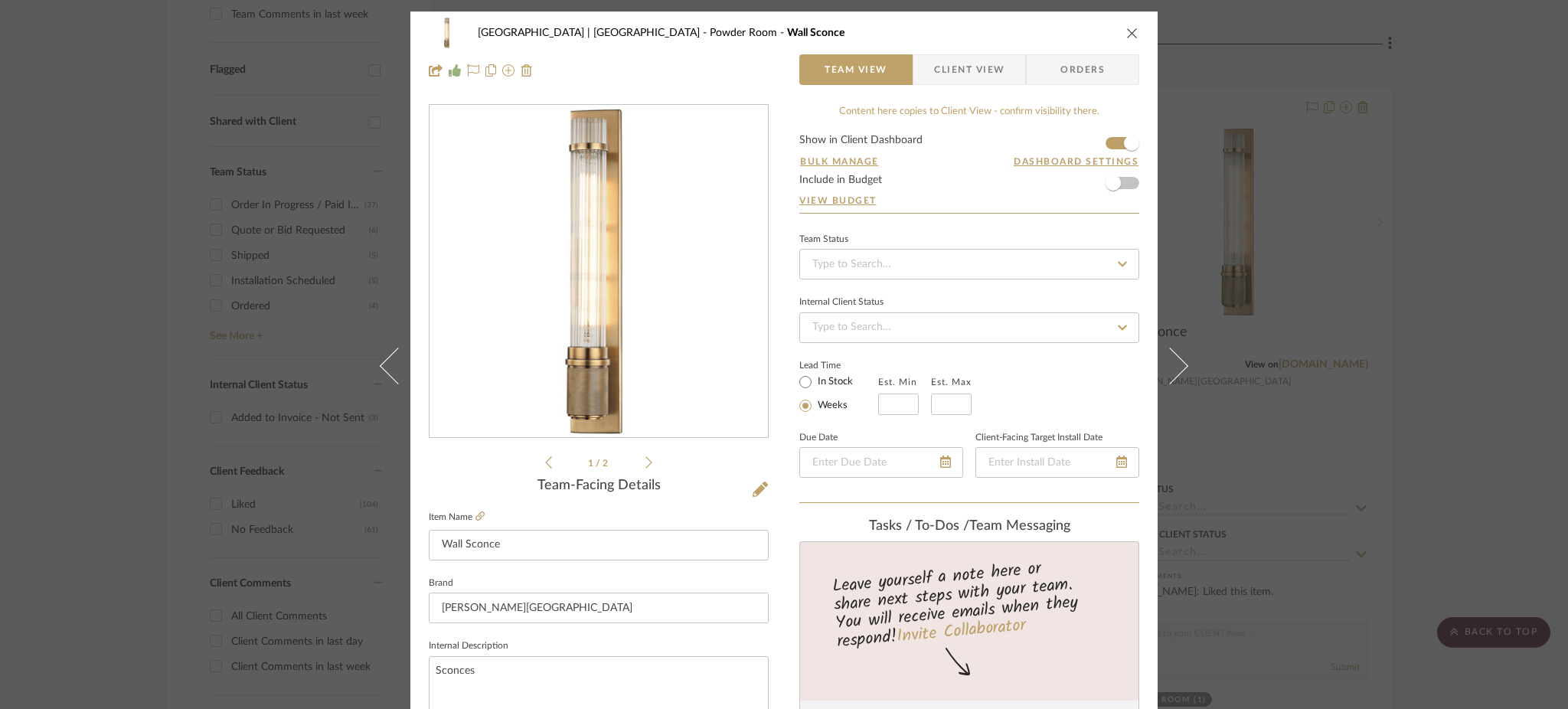
click at [1263, 246] on div "Meadow Mountain | [GEOGRAPHIC_DATA] Powder Room Wall Sconce Team View Client Vi…" at bounding box center [784, 354] width 1568 height 709
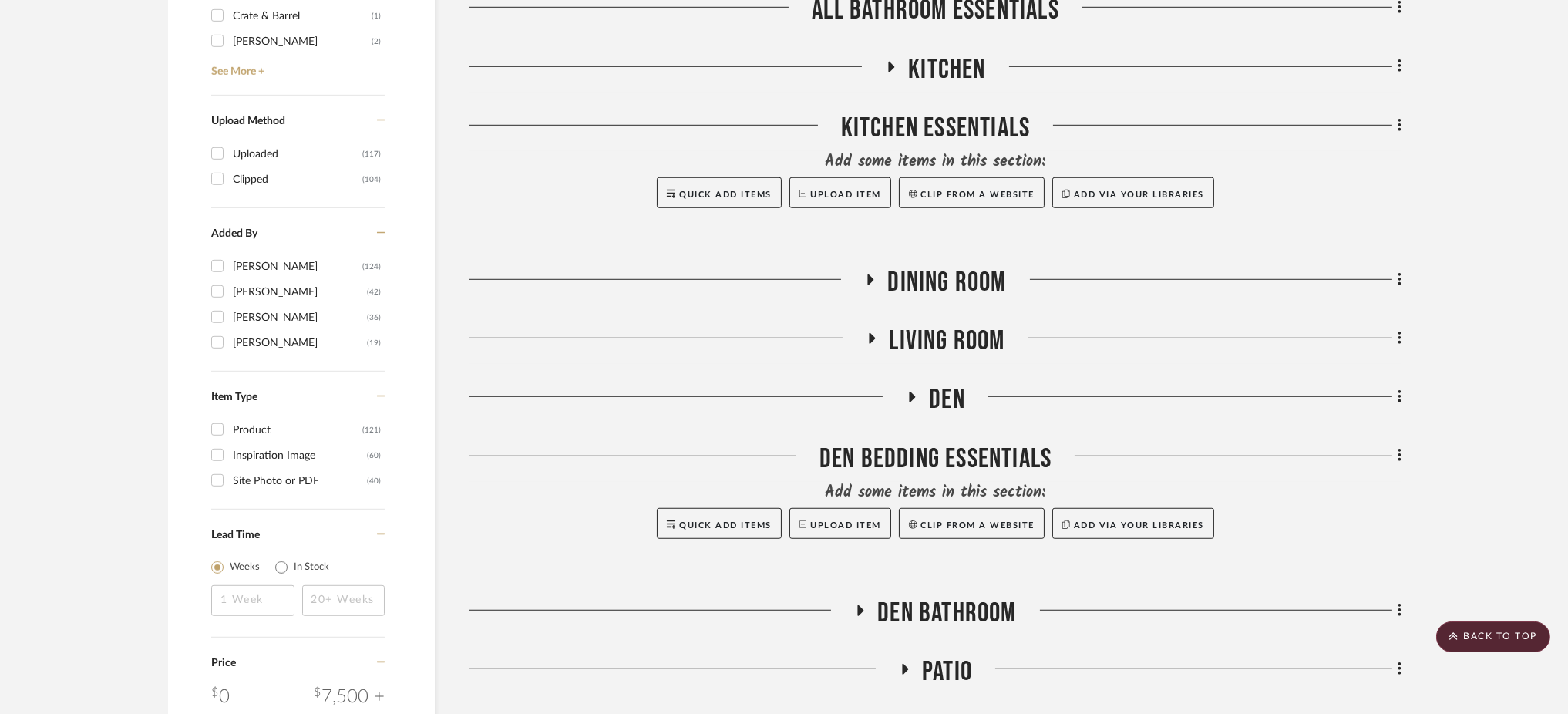
scroll to position [2225, 0]
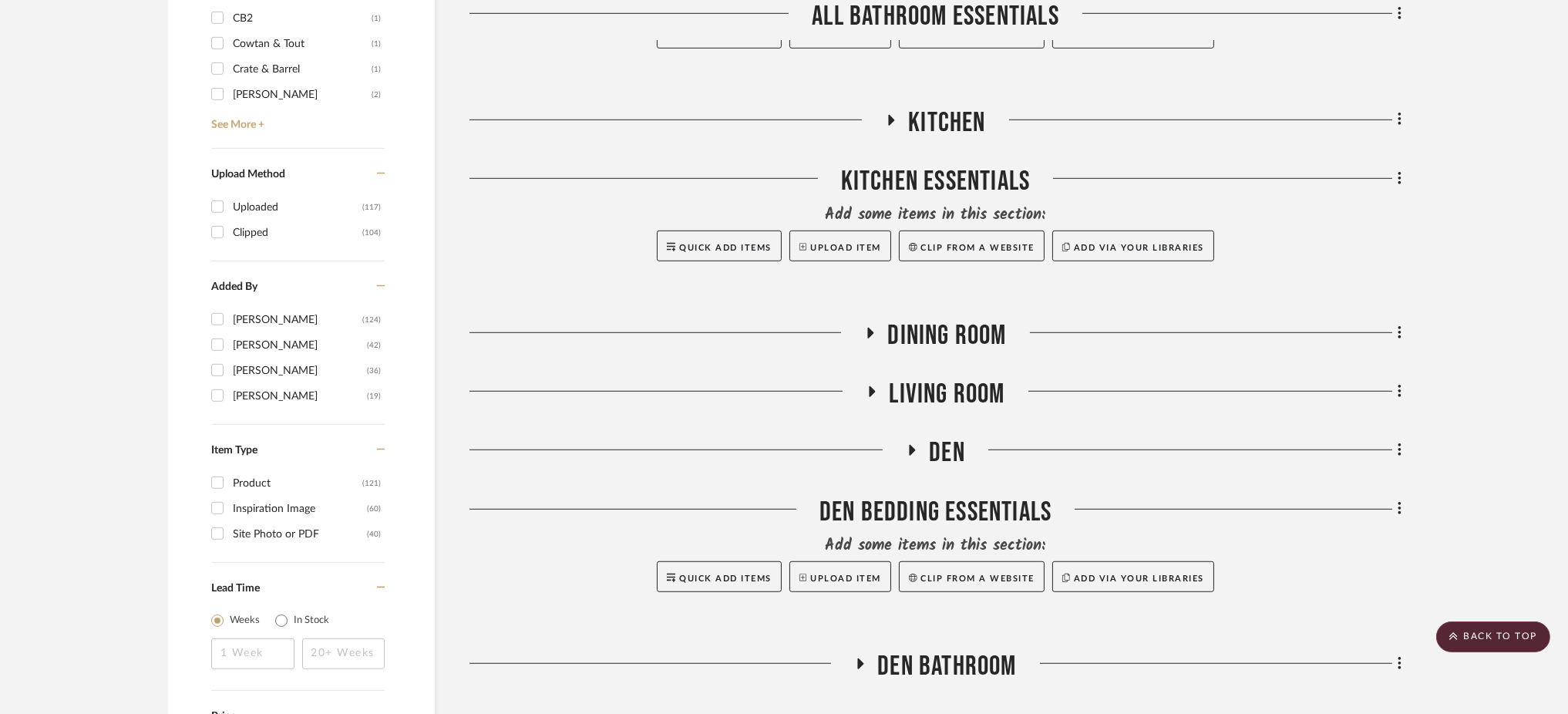
click at [886, 115] on fa-icon at bounding box center [890, 125] width 11 height 22
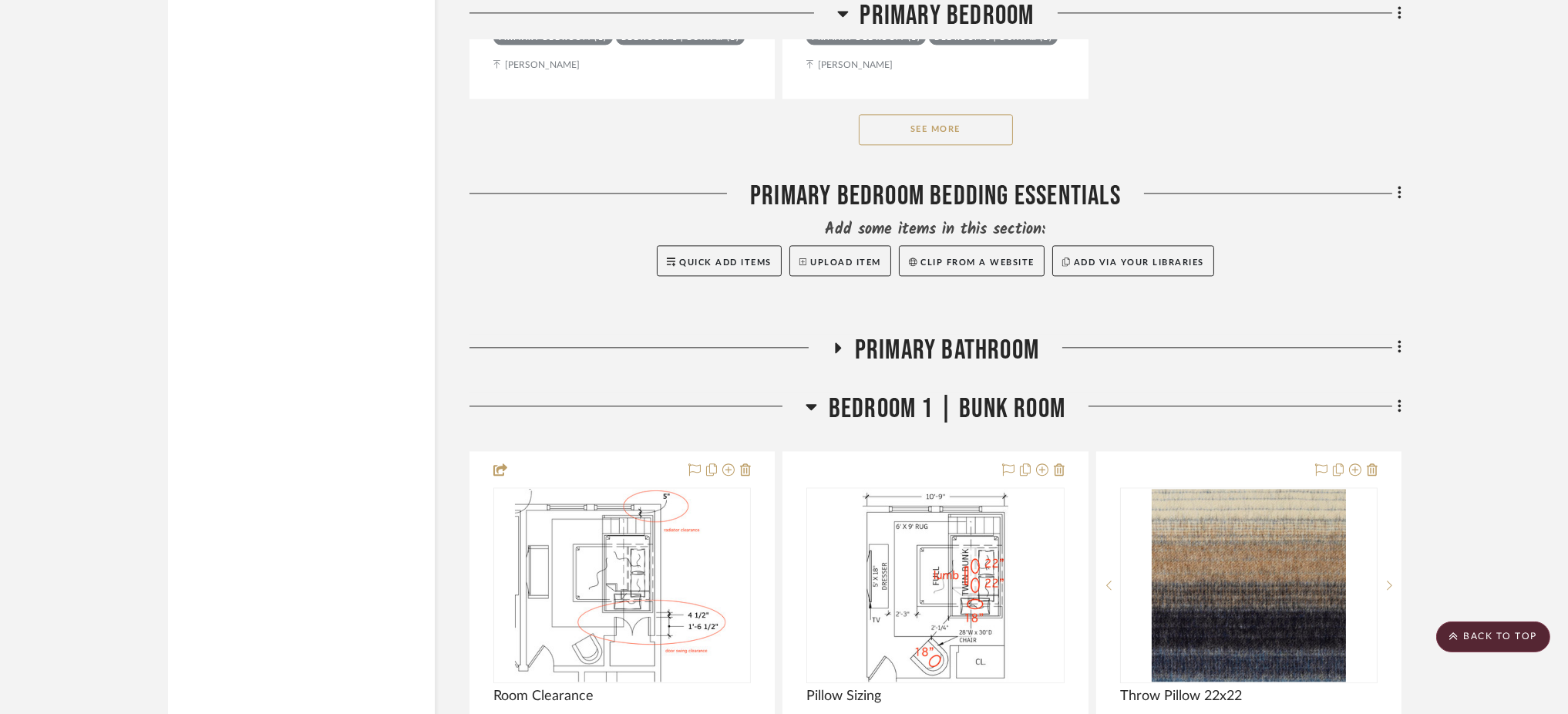
scroll to position [7186, 0]
click at [948, 116] on button "See More" at bounding box center [936, 131] width 155 height 31
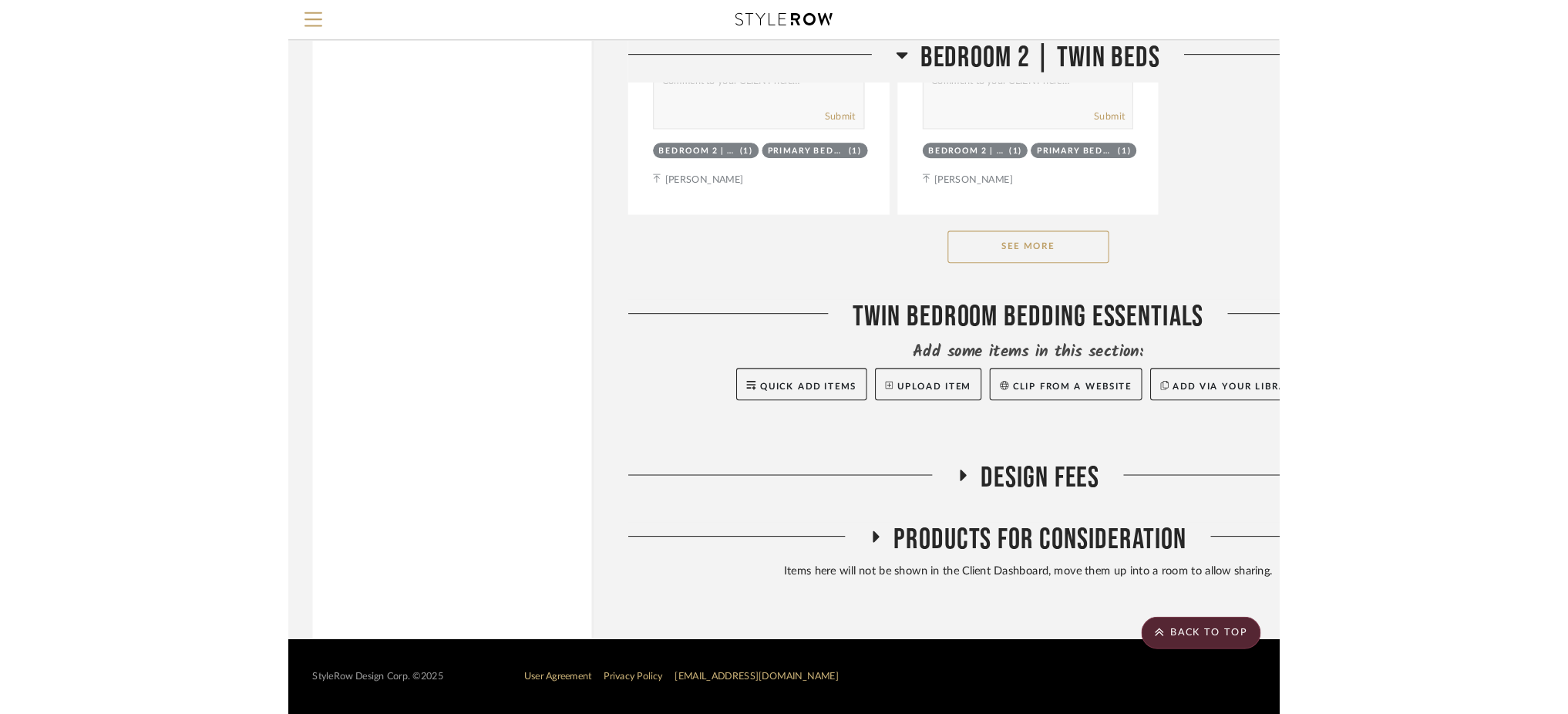
scroll to position [15861, 0]
